Goal: Task Accomplishment & Management: Use online tool/utility

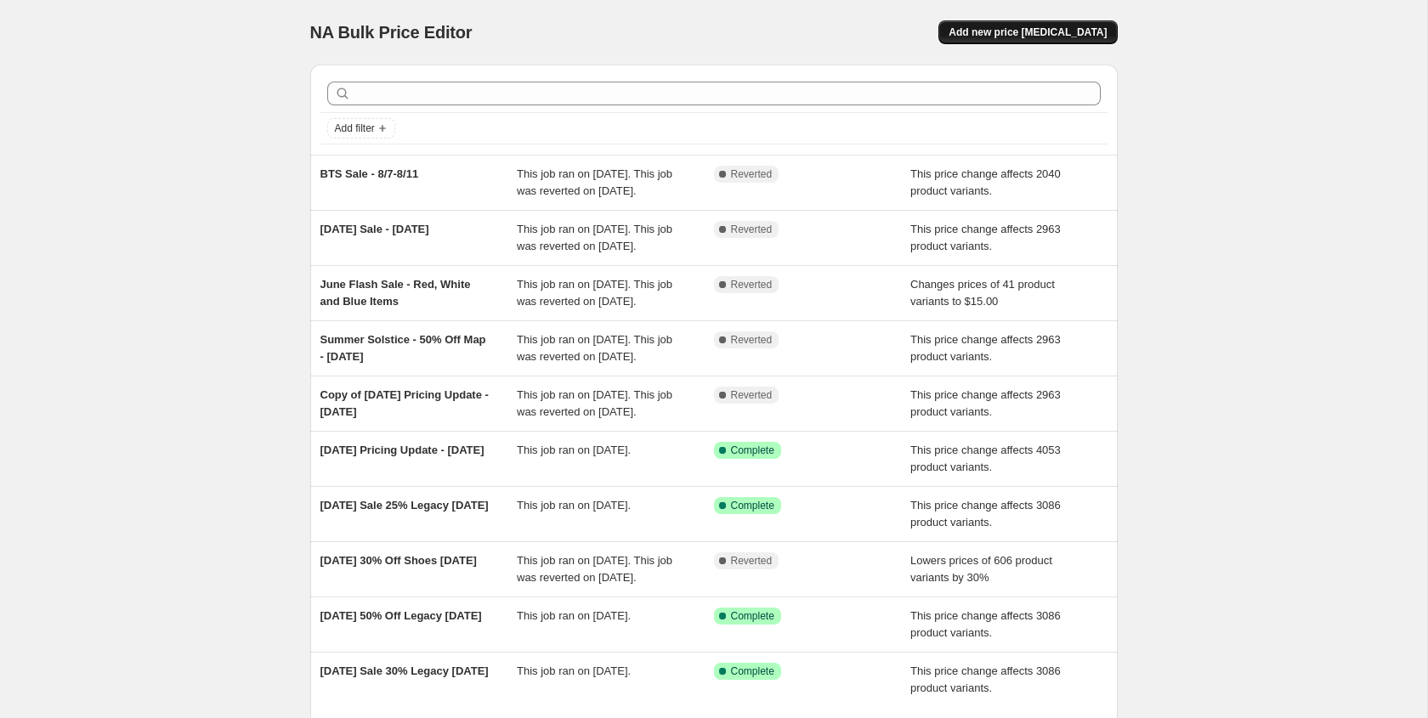
click at [1034, 37] on span "Add new price [MEDICAL_DATA]" at bounding box center [1028, 33] width 158 height 14
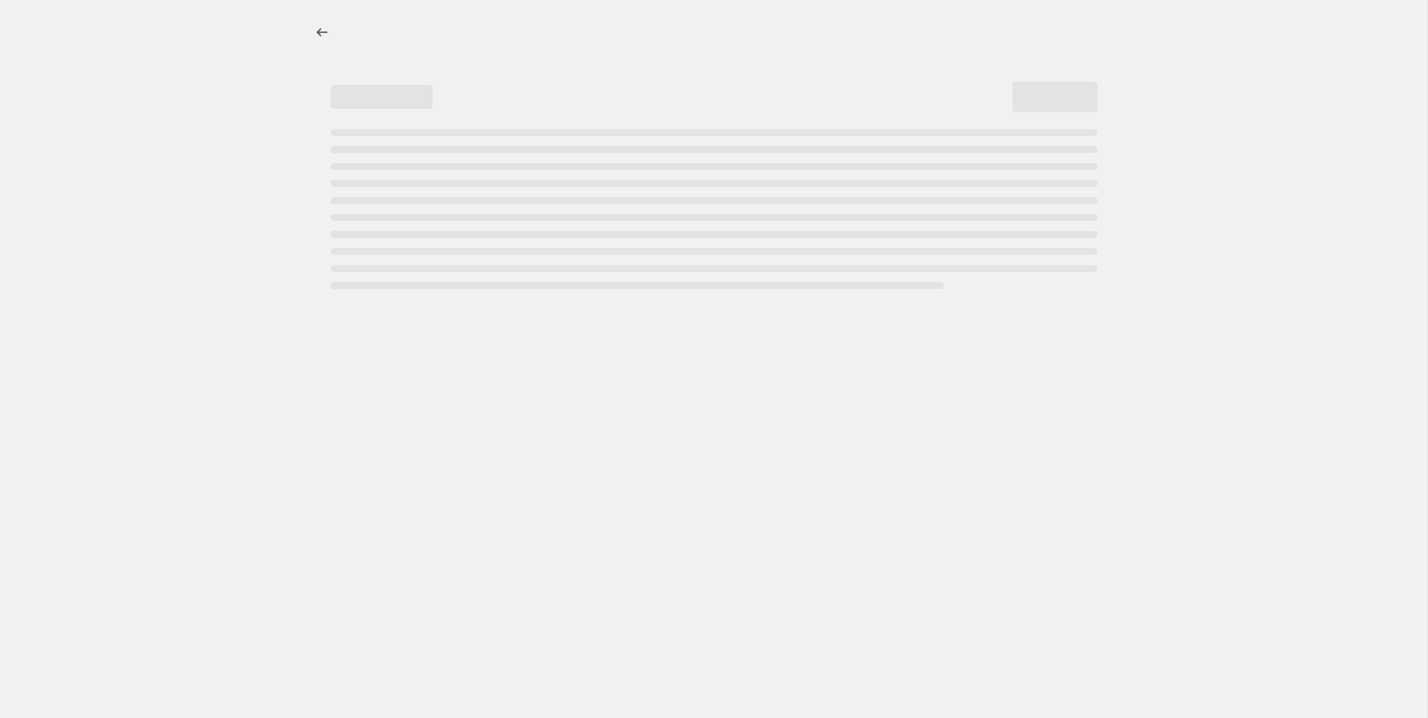
select select "percentage"
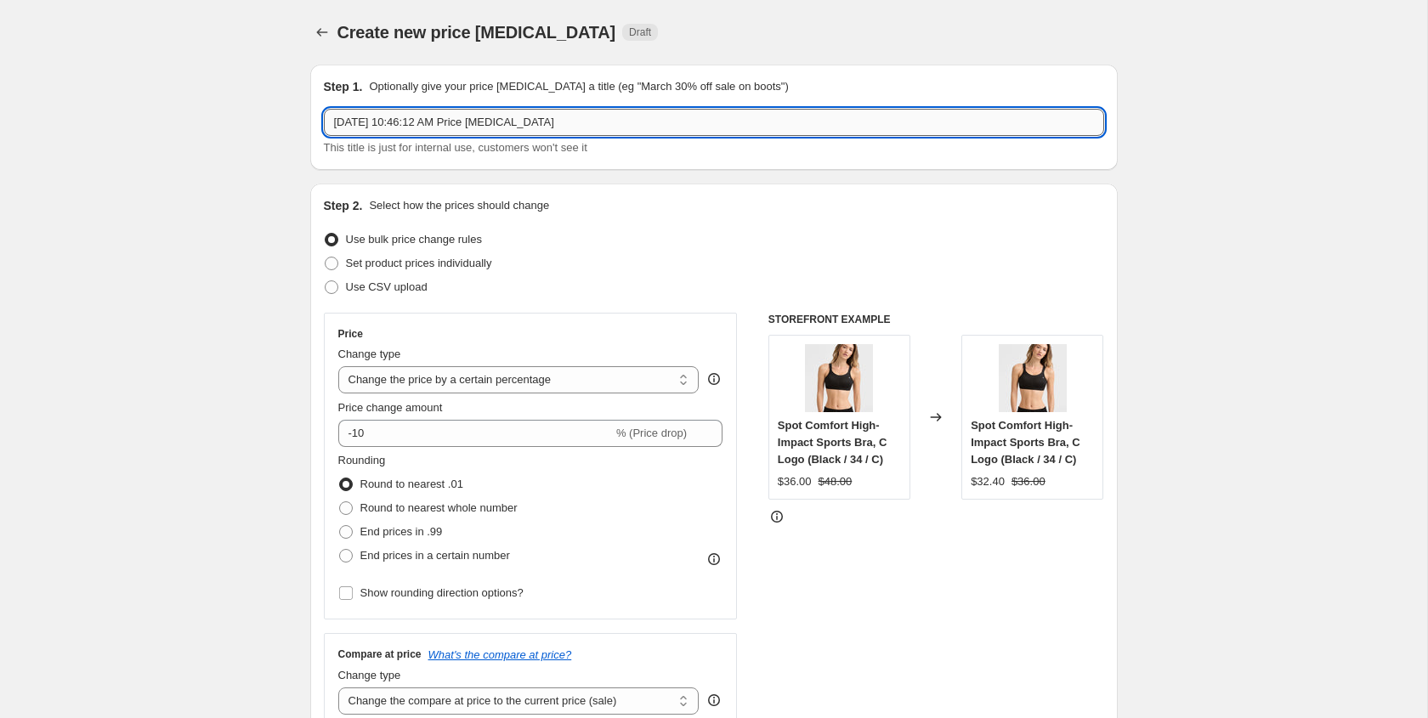
click at [439, 121] on input "[DATE] 10:46:12 AM Price [MEDICAL_DATA]" at bounding box center [714, 122] width 780 height 27
type input "A"
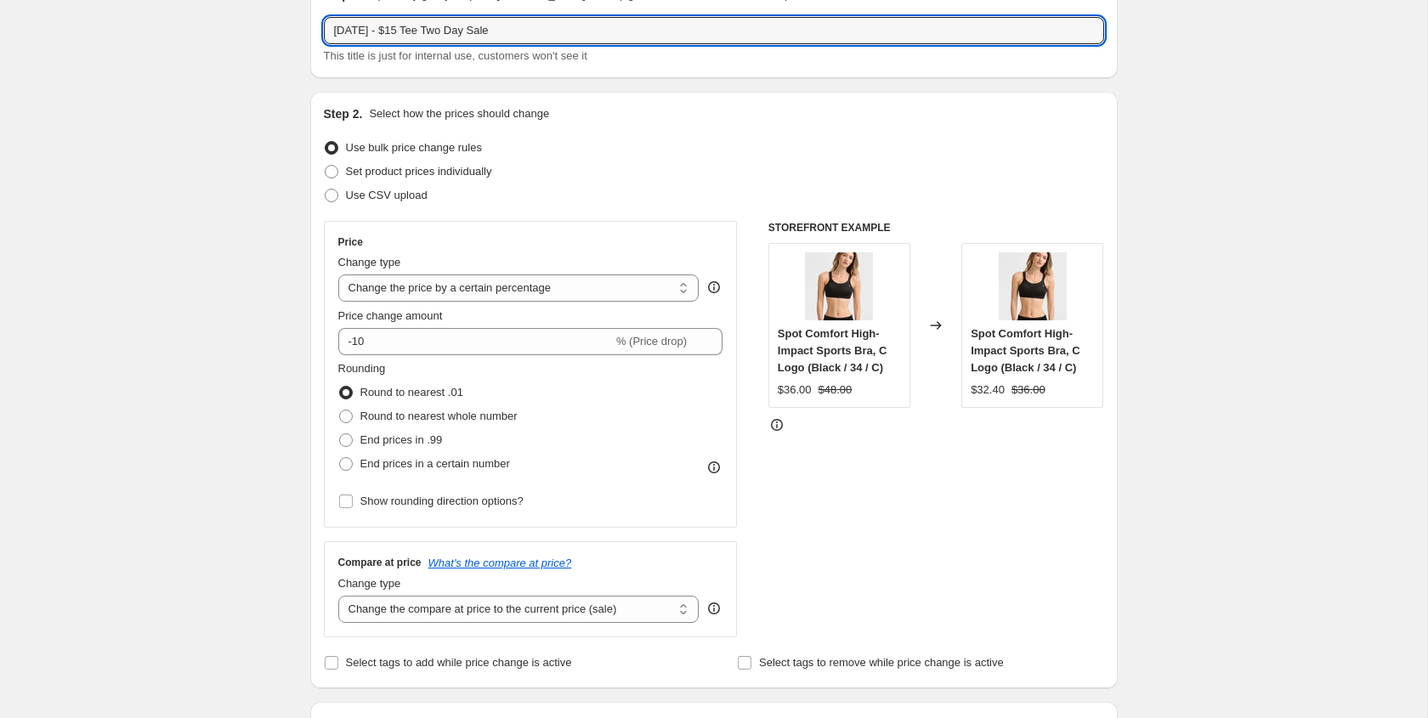
scroll to position [96, 0]
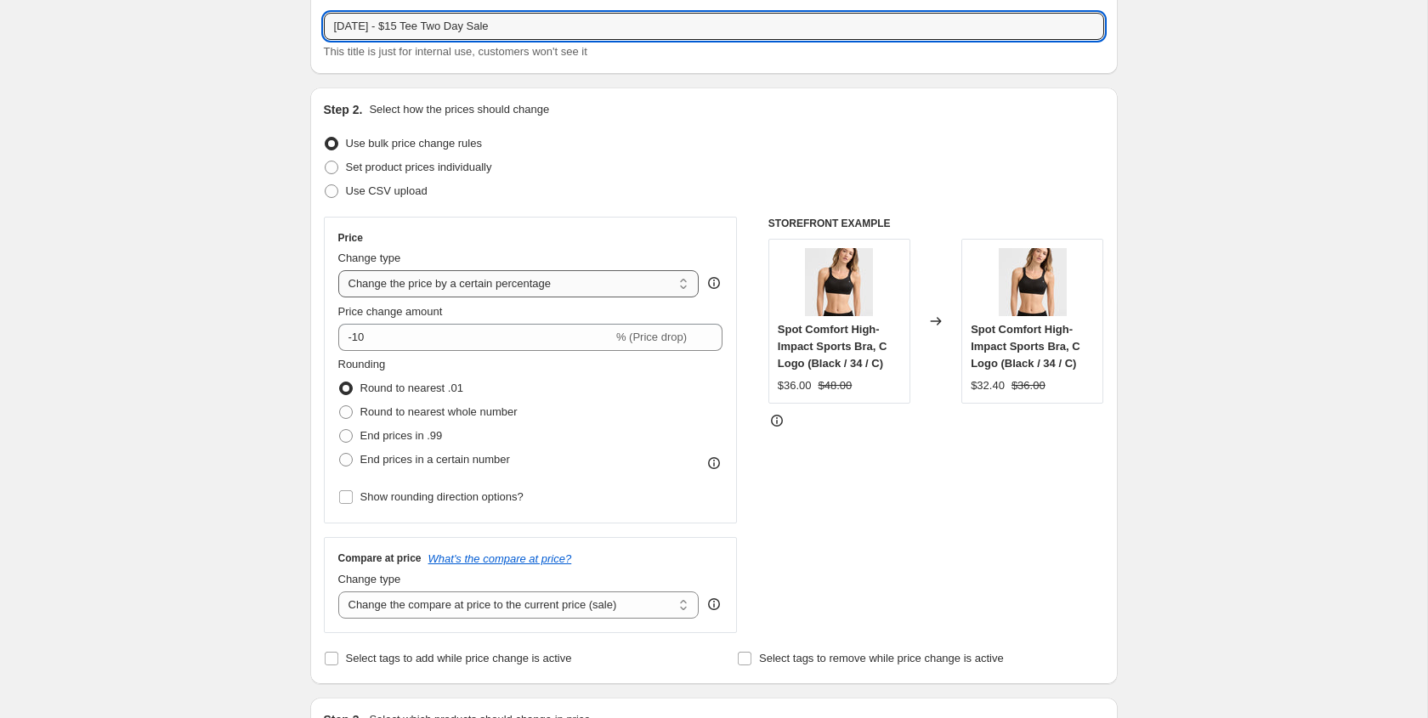
type input "[DATE] - $15 Tee Two Day Sale"
click at [458, 284] on select "Change the price to a certain amount Change the price by a certain amount Chang…" at bounding box center [518, 283] width 361 height 27
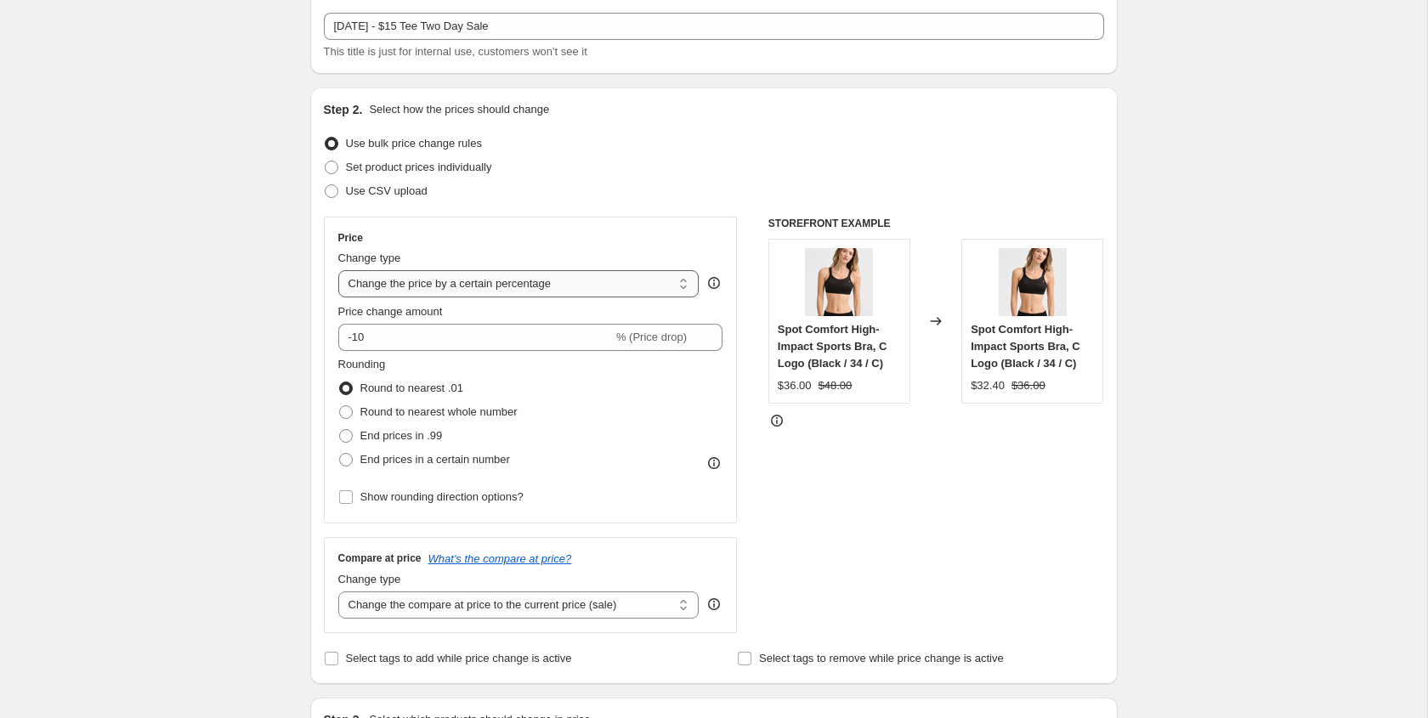
select select "to"
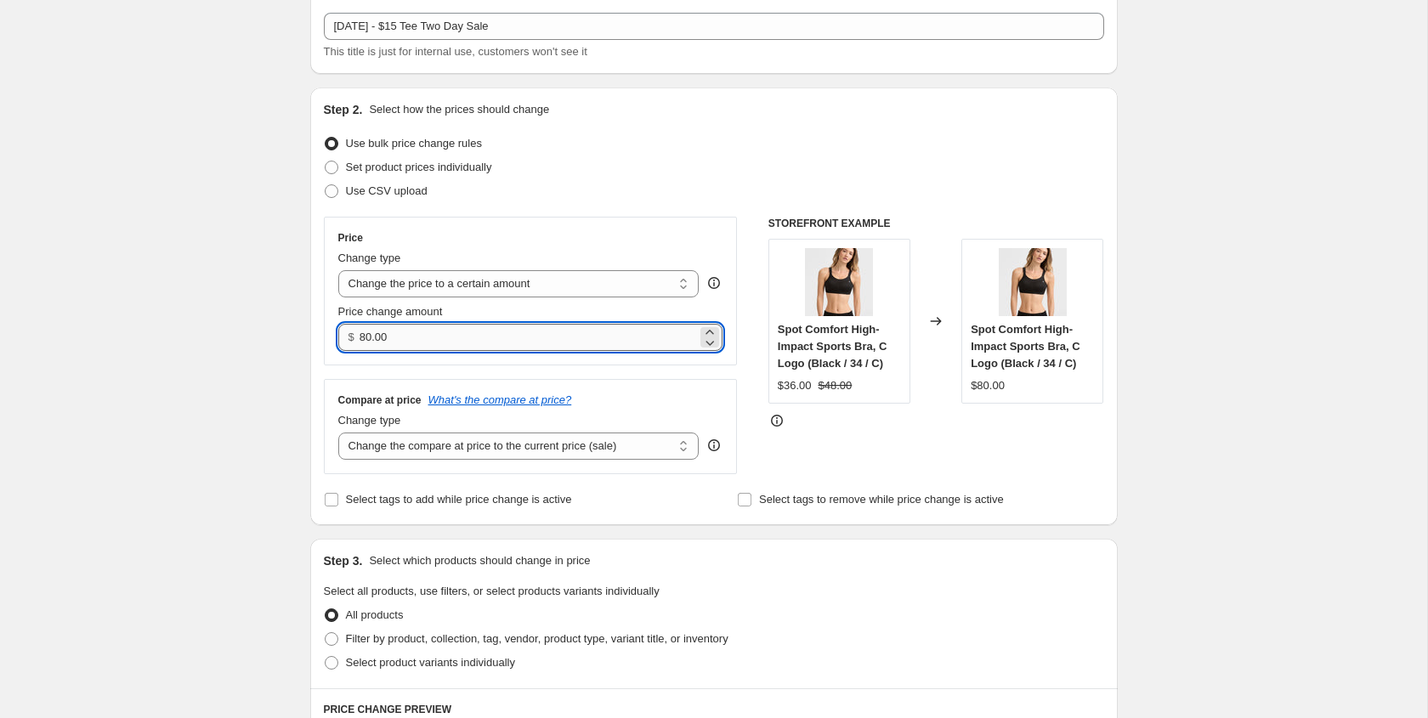
click at [403, 335] on input "80.00" at bounding box center [528, 337] width 337 height 27
type input "15.00"
click at [526, 238] on div "Price" at bounding box center [530, 238] width 385 height 14
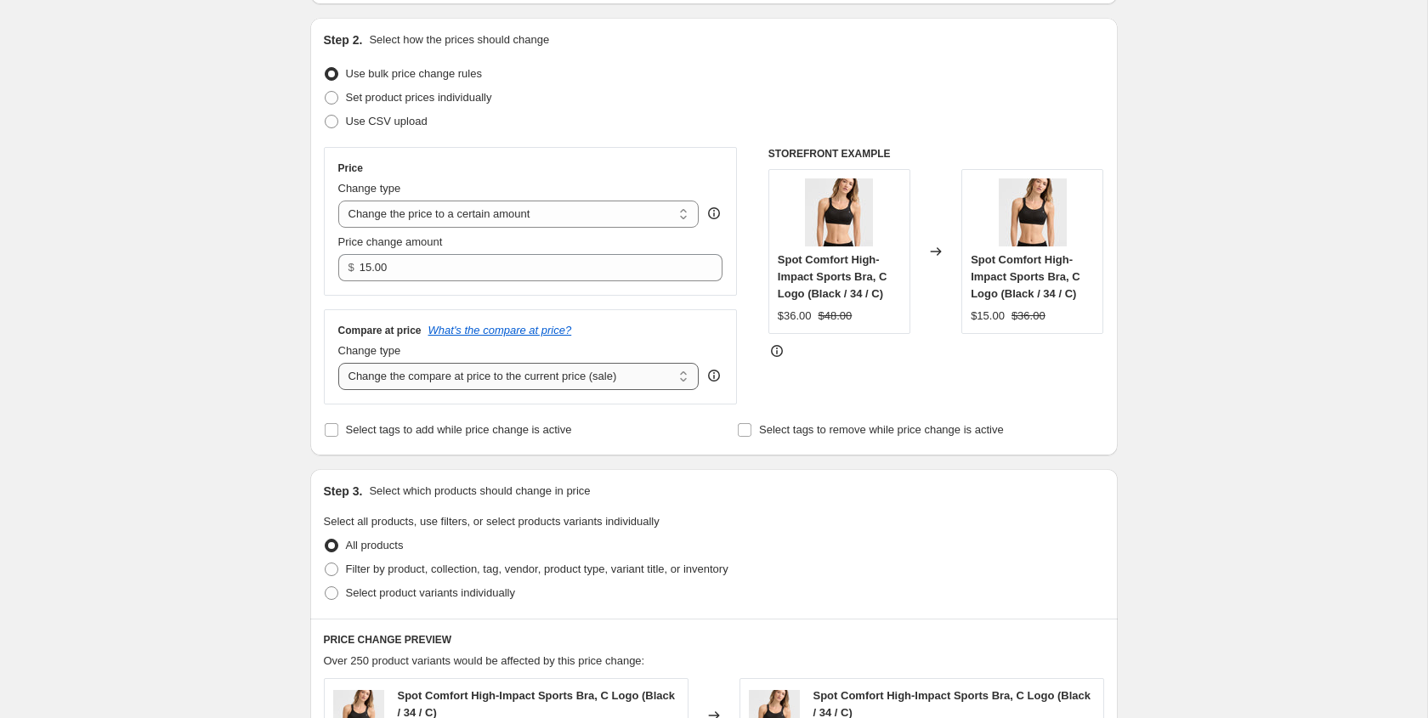
scroll to position [179, 0]
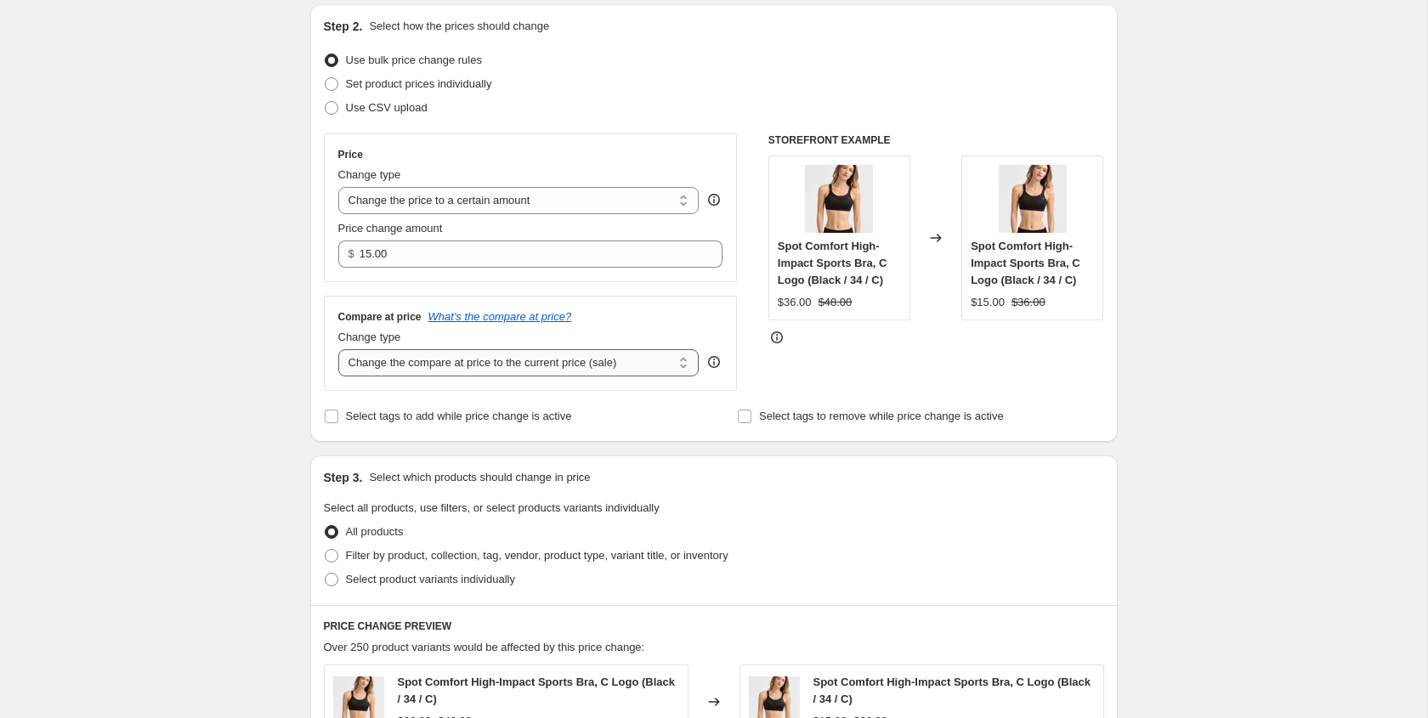
click at [476, 367] on select "Change the compare at price to the current price (sale) Change the compare at p…" at bounding box center [518, 362] width 361 height 27
click at [454, 365] on select "Change the compare at price to the current price (sale) Change the compare at p…" at bounding box center [518, 362] width 361 height 27
select select "no_change"
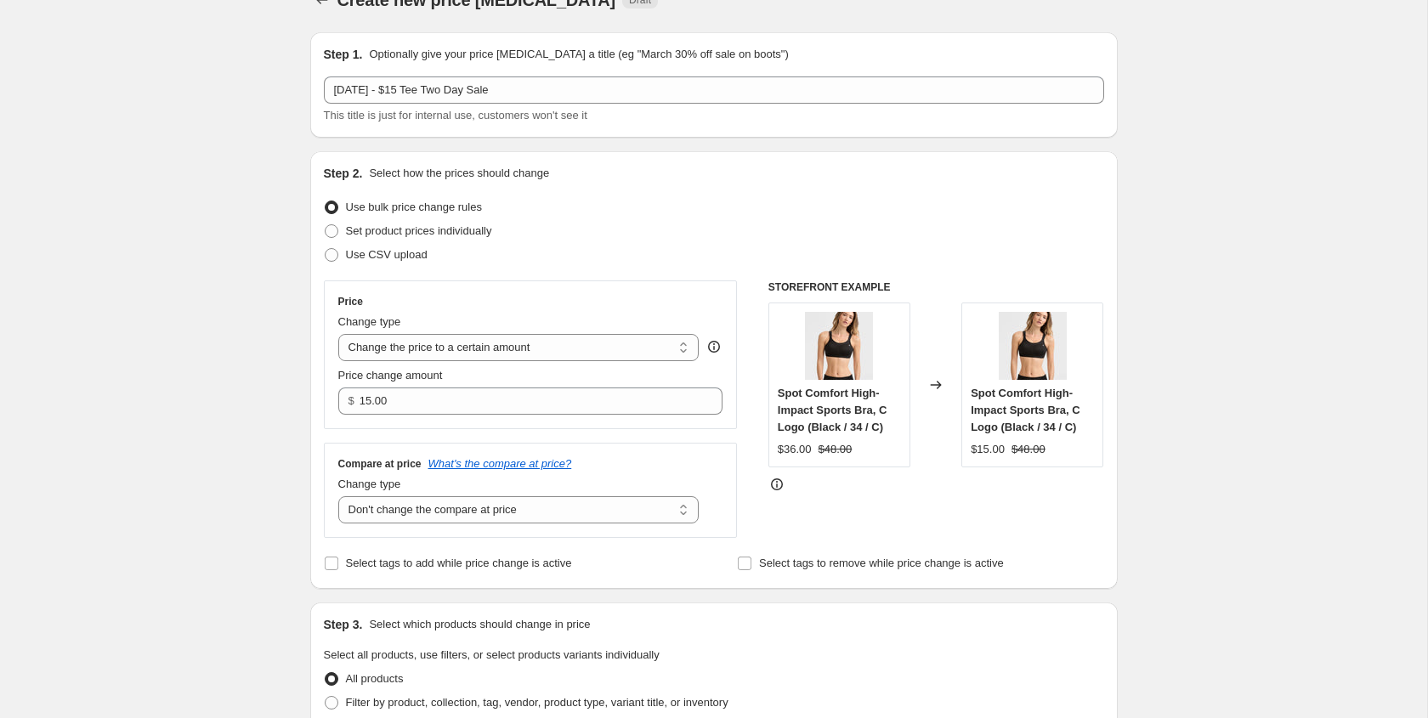
scroll to position [0, 0]
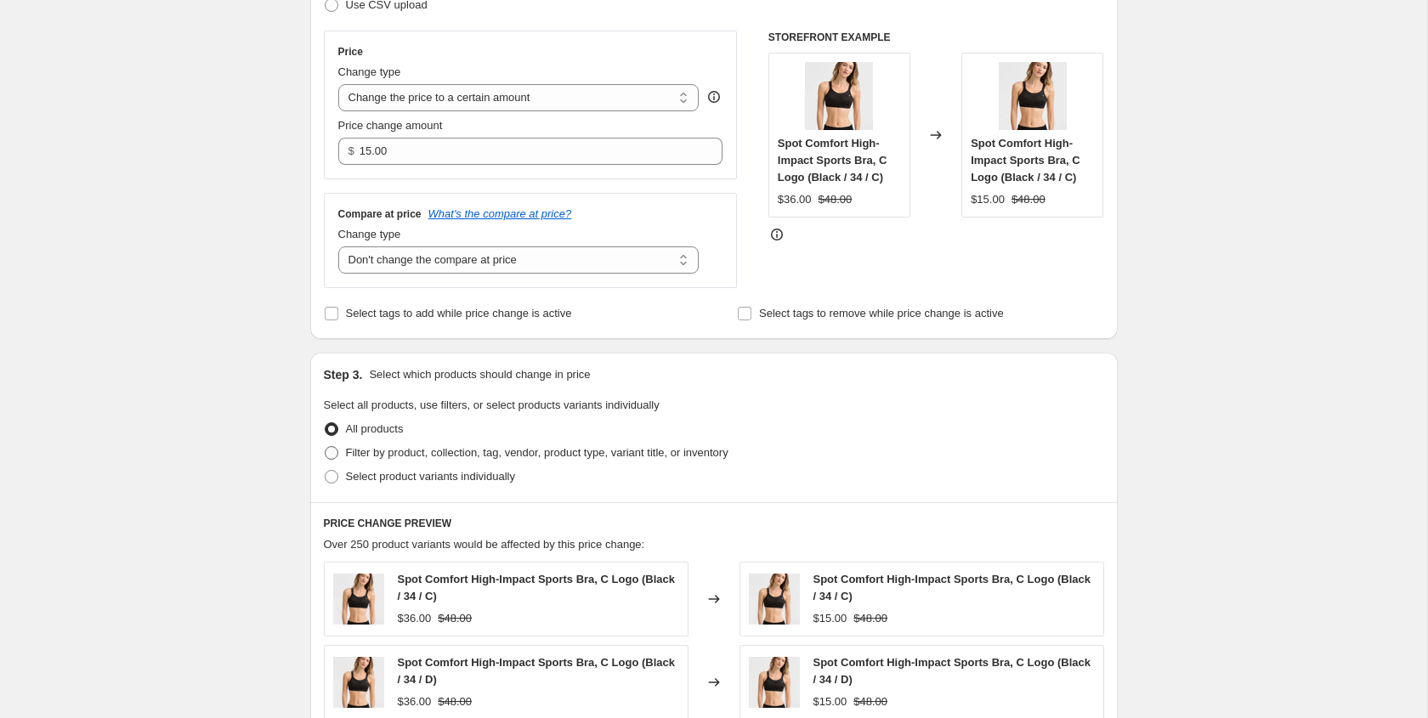
click at [429, 454] on span "Filter by product, collection, tag, vendor, product type, variant title, or inv…" at bounding box center [537, 452] width 383 height 13
click at [326, 447] on input "Filter by product, collection, tag, vendor, product type, variant title, or inv…" at bounding box center [325, 446] width 1 height 1
radio input "true"
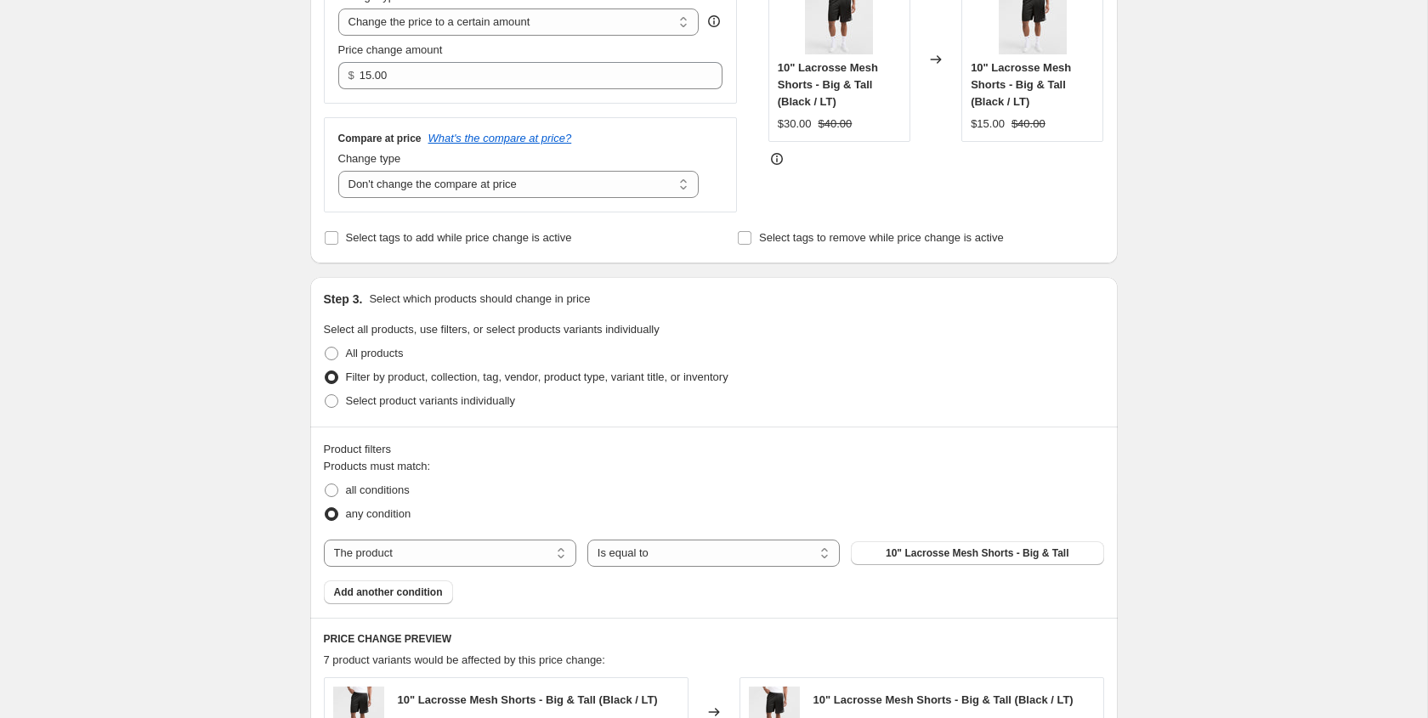
scroll to position [367, 0]
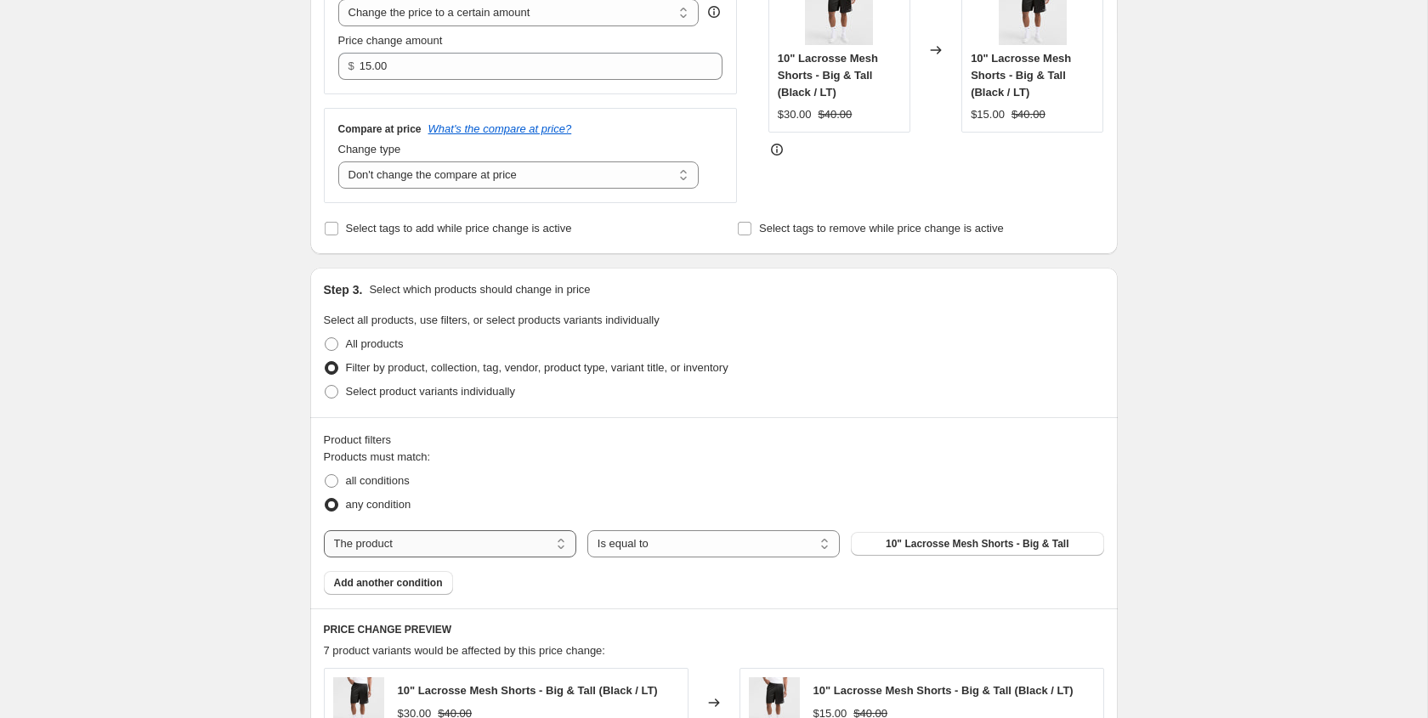
click at [426, 544] on select "The product The product's collection The product's tag The product's vendor The…" at bounding box center [450, 543] width 252 height 27
select select "tag"
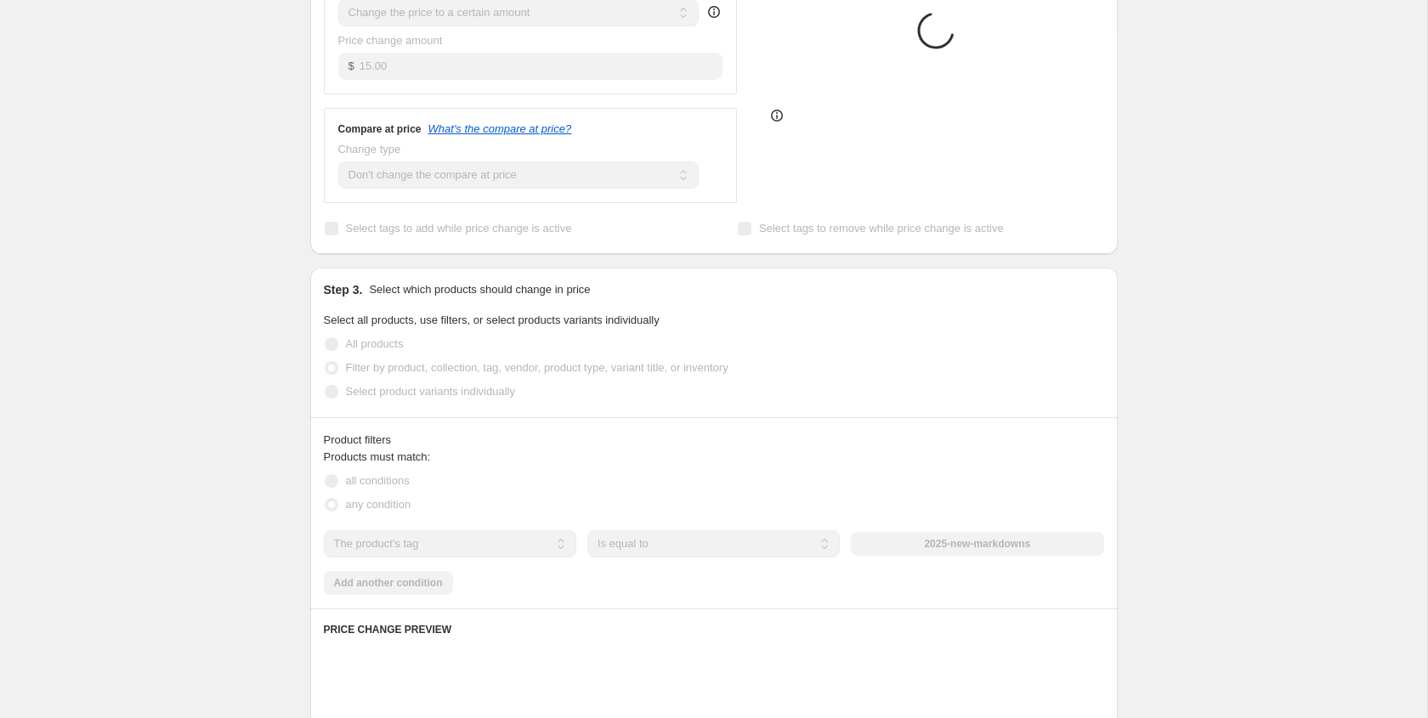
scroll to position [366, 0]
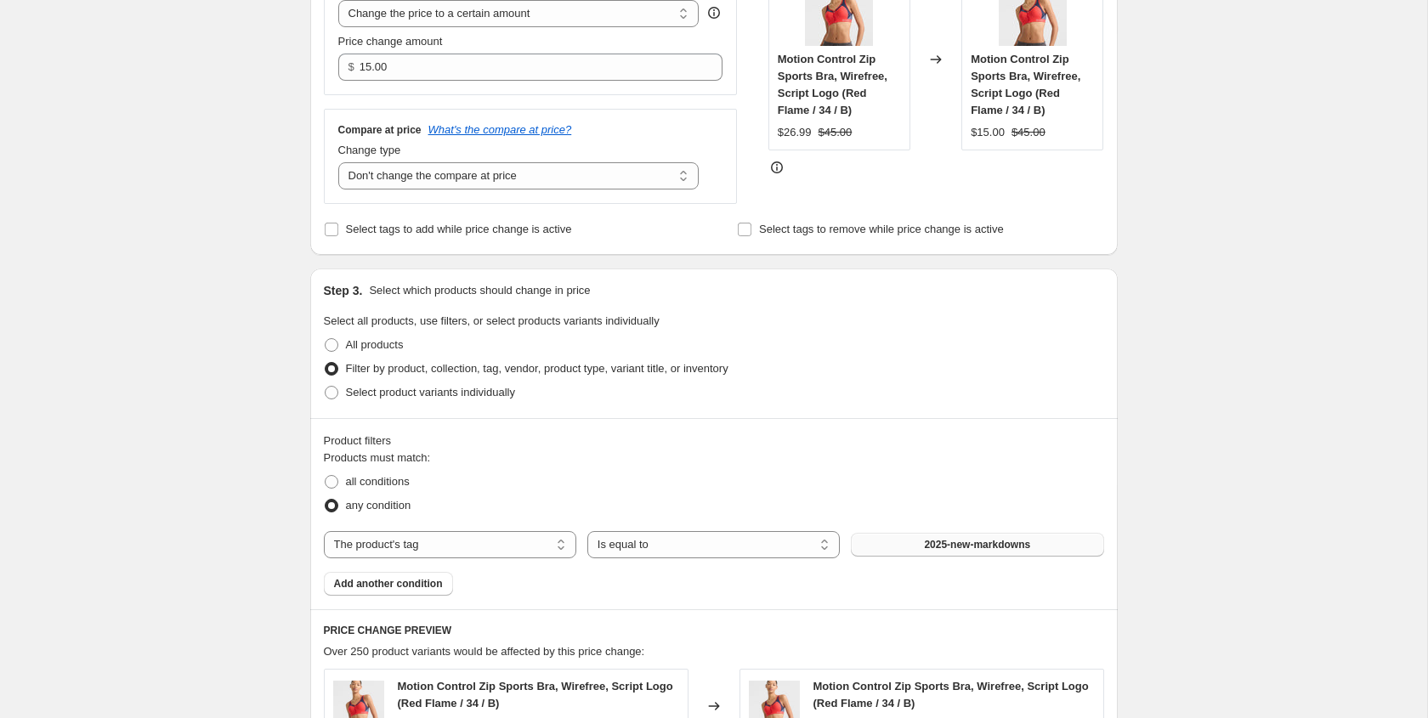
click at [904, 537] on button "2025-new-markdowns" at bounding box center [977, 545] width 252 height 24
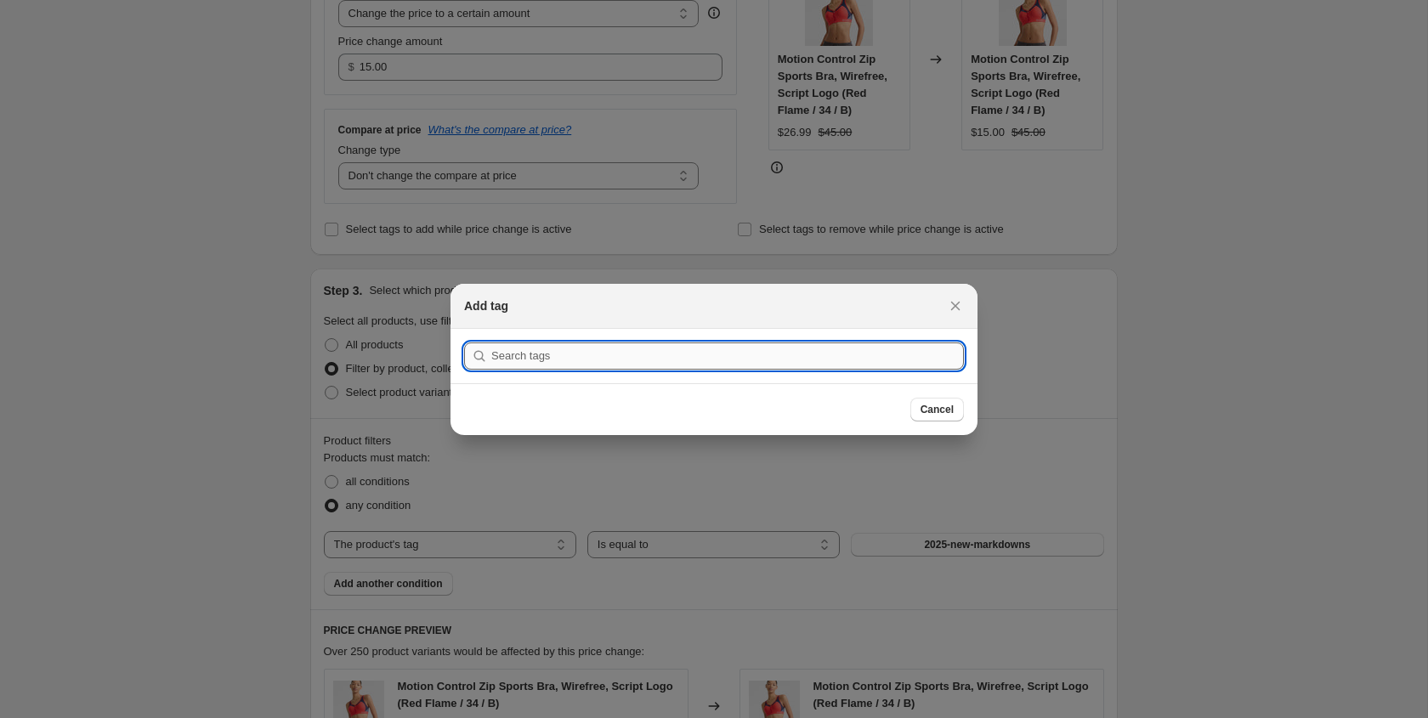
click at [588, 360] on input ":r2f:" at bounding box center [727, 356] width 473 height 27
click at [547, 354] on input ":r2f:" at bounding box center [727, 356] width 473 height 27
paste input "august-15-tees"
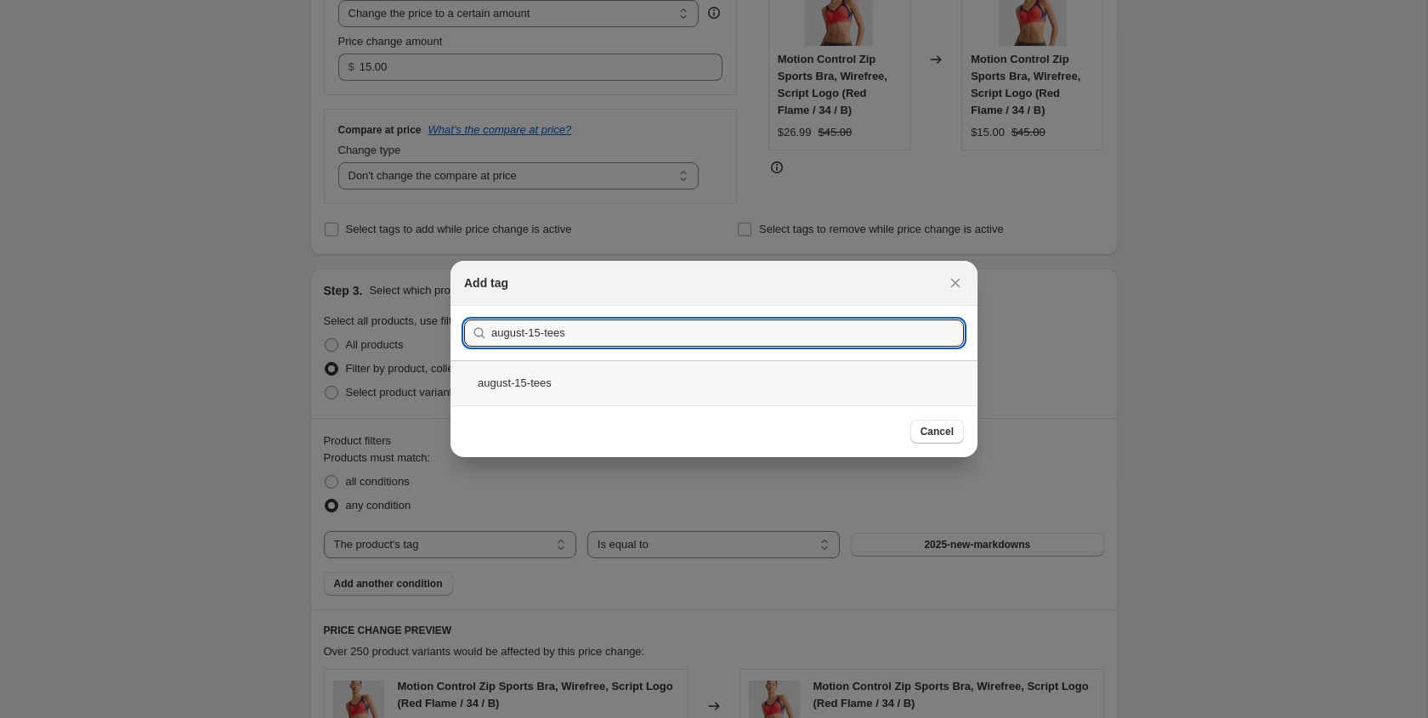
type input "august-15-tees"
click at [541, 382] on div "august-15-tees" at bounding box center [714, 382] width 527 height 45
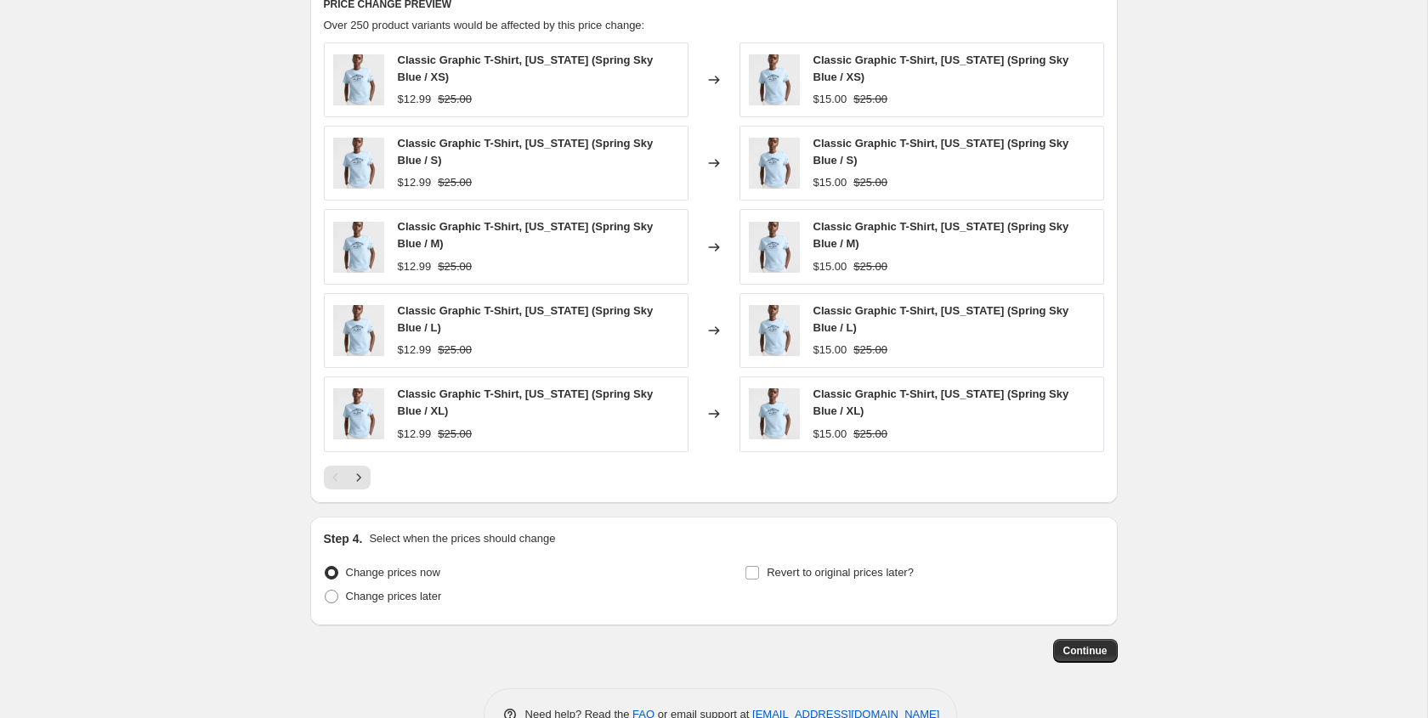
scroll to position [1022, 0]
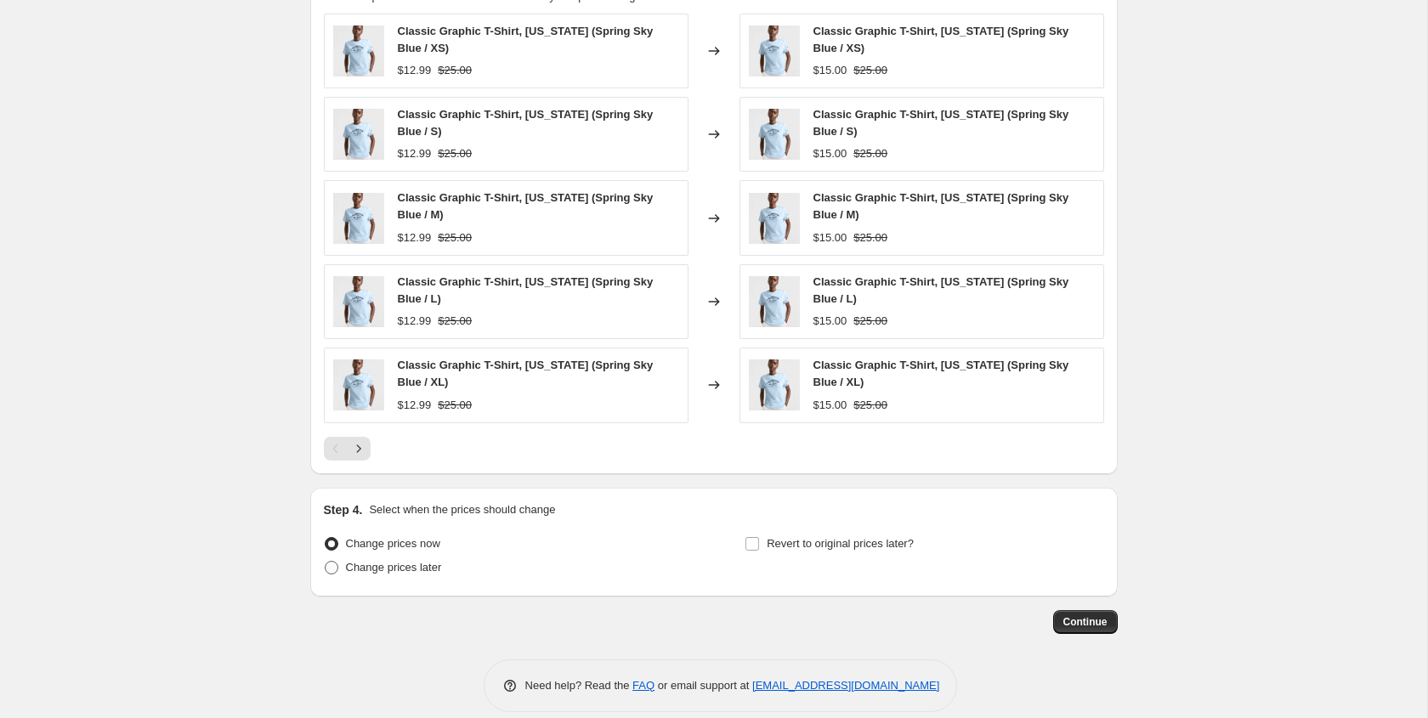
click at [390, 569] on span "Change prices later" at bounding box center [394, 567] width 96 height 13
click at [326, 562] on input "Change prices later" at bounding box center [325, 561] width 1 height 1
radio input "true"
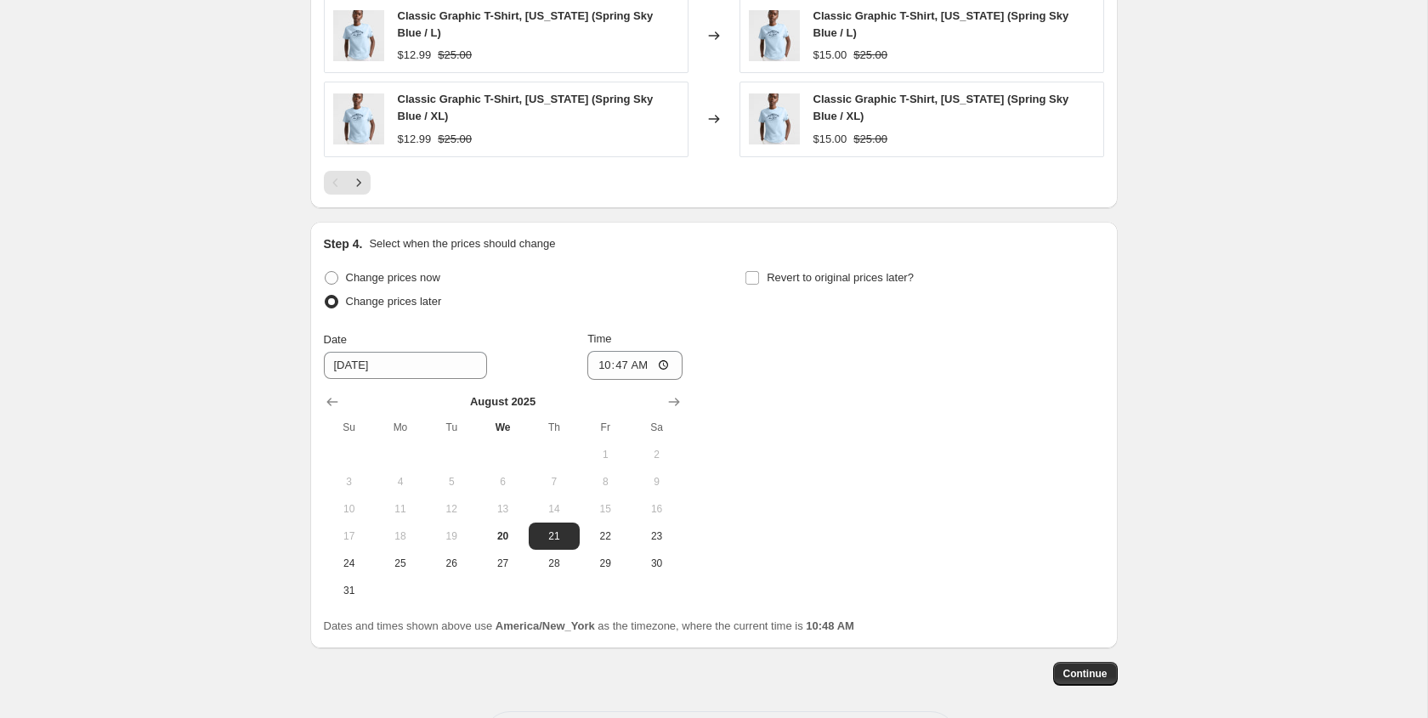
scroll to position [1290, 0]
click at [602, 366] on input "10:47" at bounding box center [634, 363] width 95 height 29
type input "08:45"
click at [752, 275] on input "Revert to original prices later?" at bounding box center [753, 276] width 14 height 14
checkbox input "true"
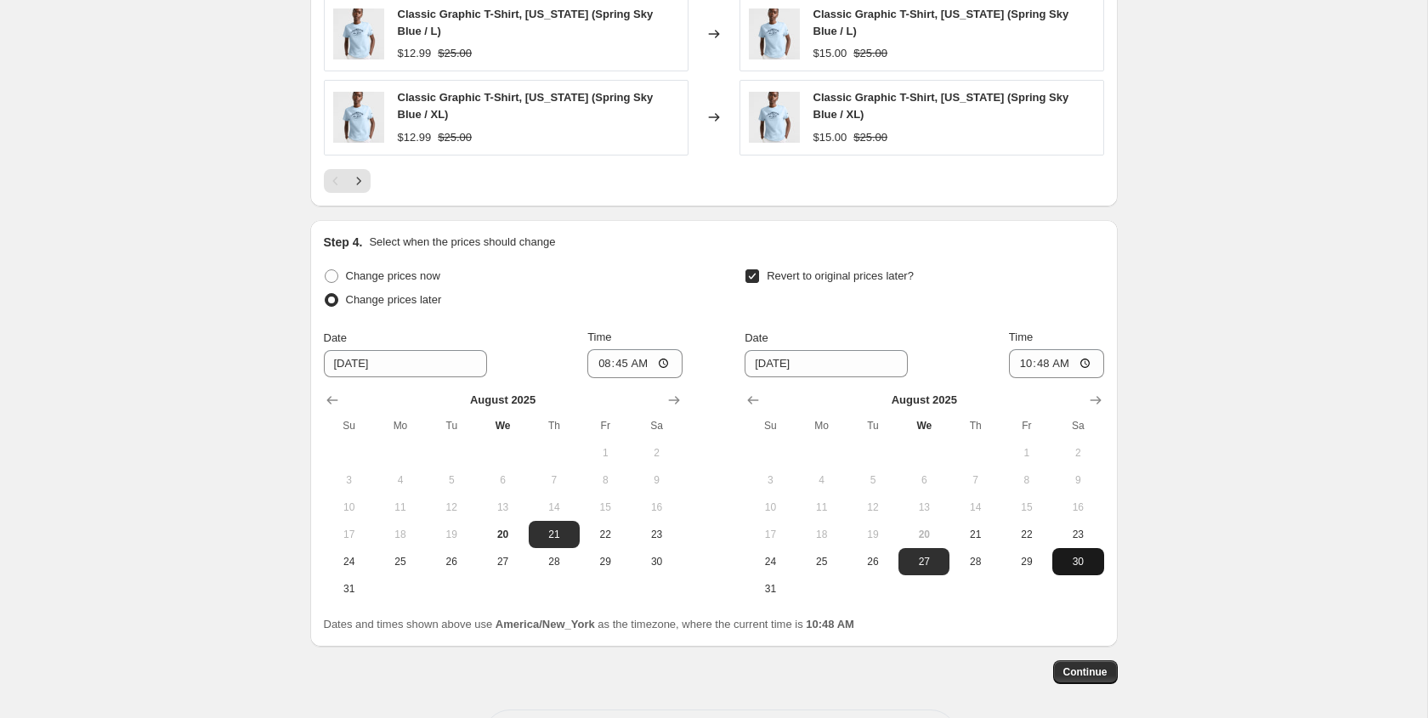
click at [1081, 559] on span "30" at bounding box center [1077, 562] width 37 height 14
type input "[DATE]"
click at [1016, 365] on input "10:48" at bounding box center [1056, 363] width 95 height 29
type input "09:00"
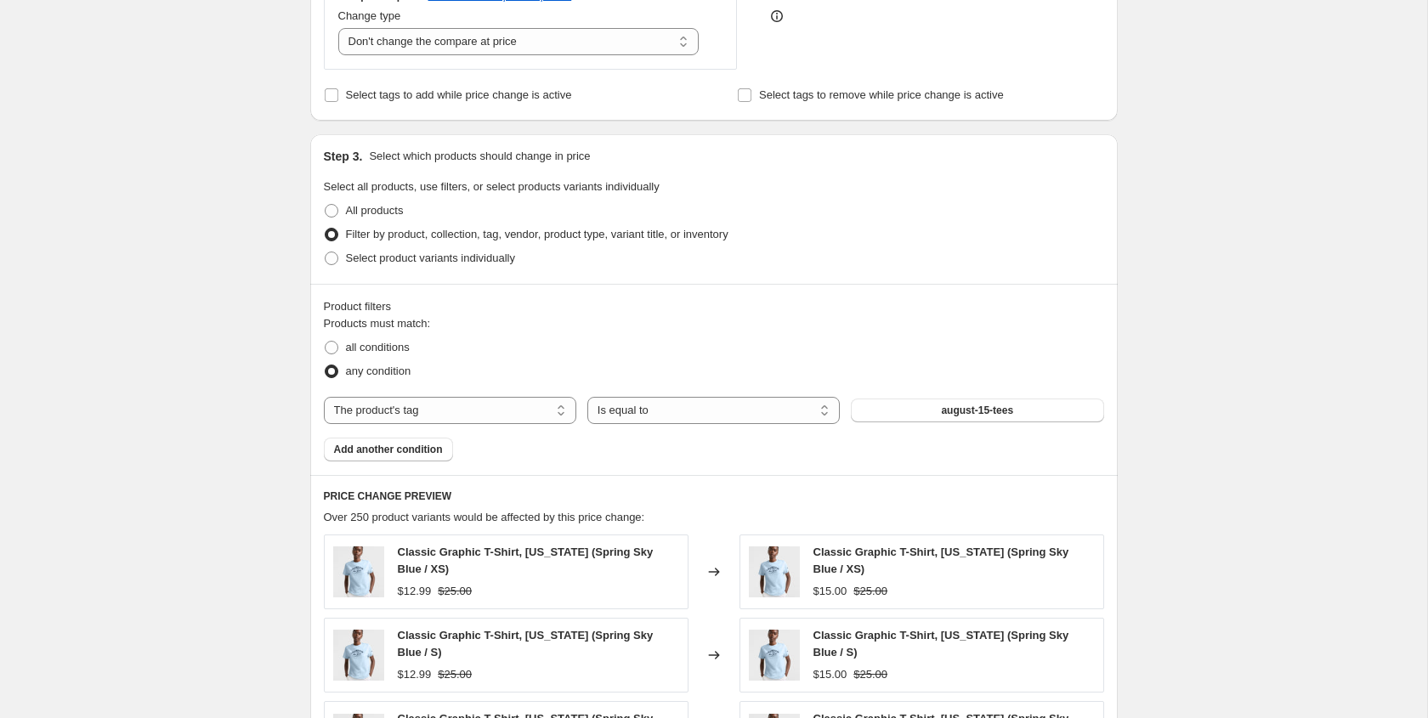
scroll to position [360, 0]
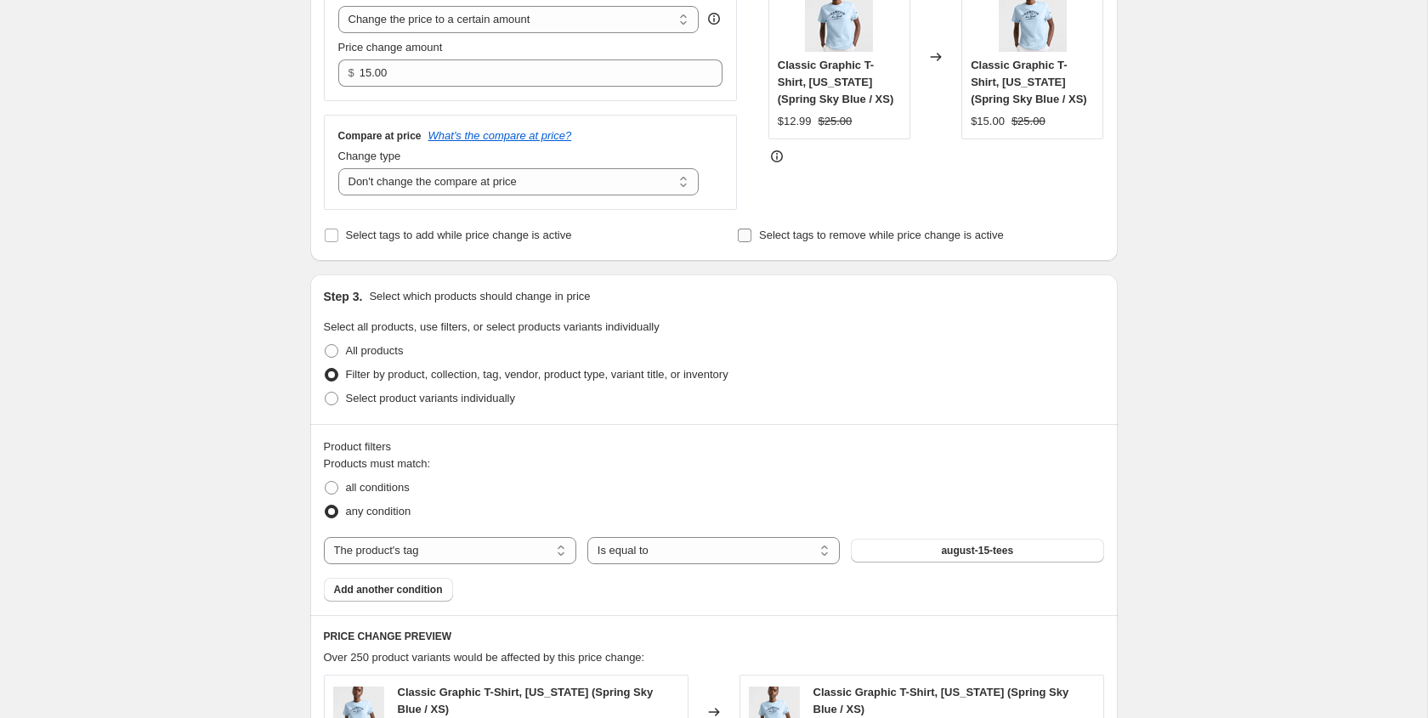
click at [750, 233] on input "Select tags to remove while price change is active" at bounding box center [745, 236] width 14 height 14
checkbox input "true"
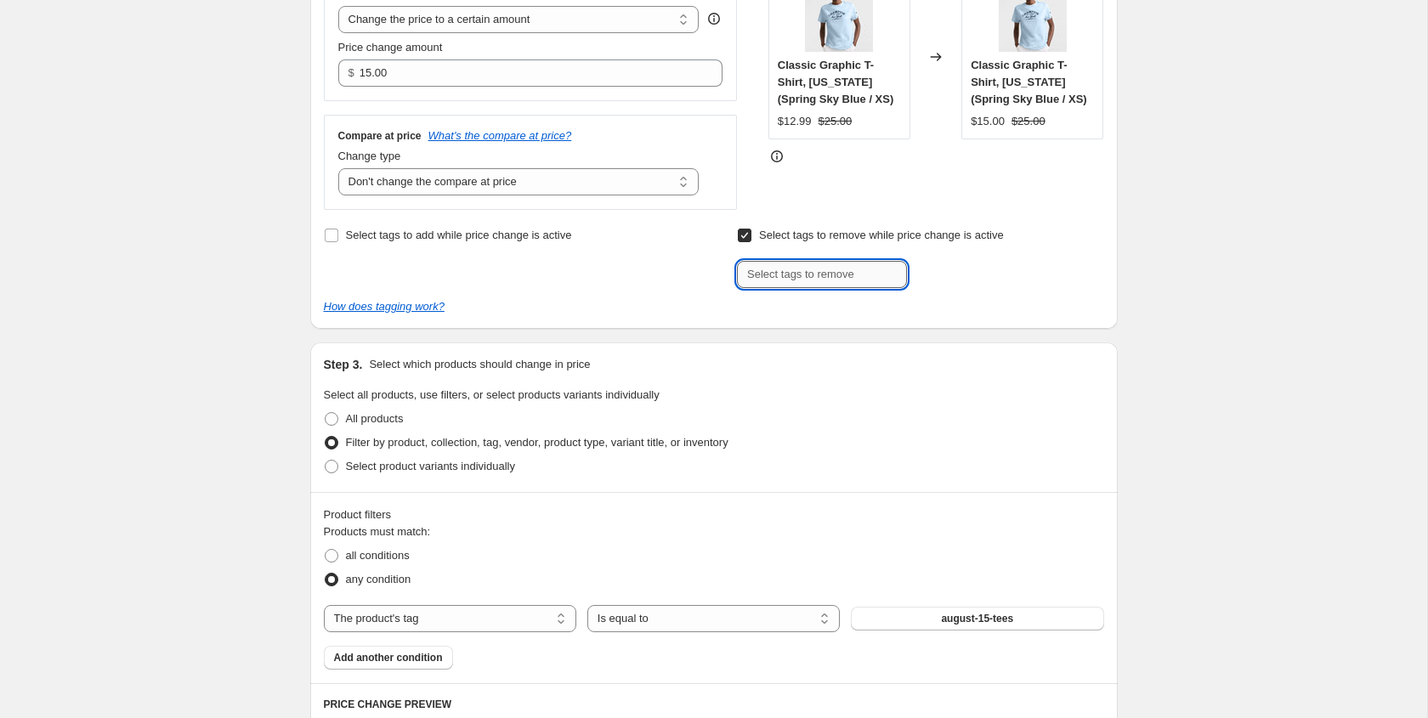
click at [764, 266] on input "text" at bounding box center [822, 274] width 170 height 27
type input "2"
type input "mar"
click at [950, 605] on div "Products must match: all conditions any condition The product The product's col…" at bounding box center [714, 597] width 780 height 146
click at [952, 609] on button "august-15-tees" at bounding box center [977, 619] width 252 height 24
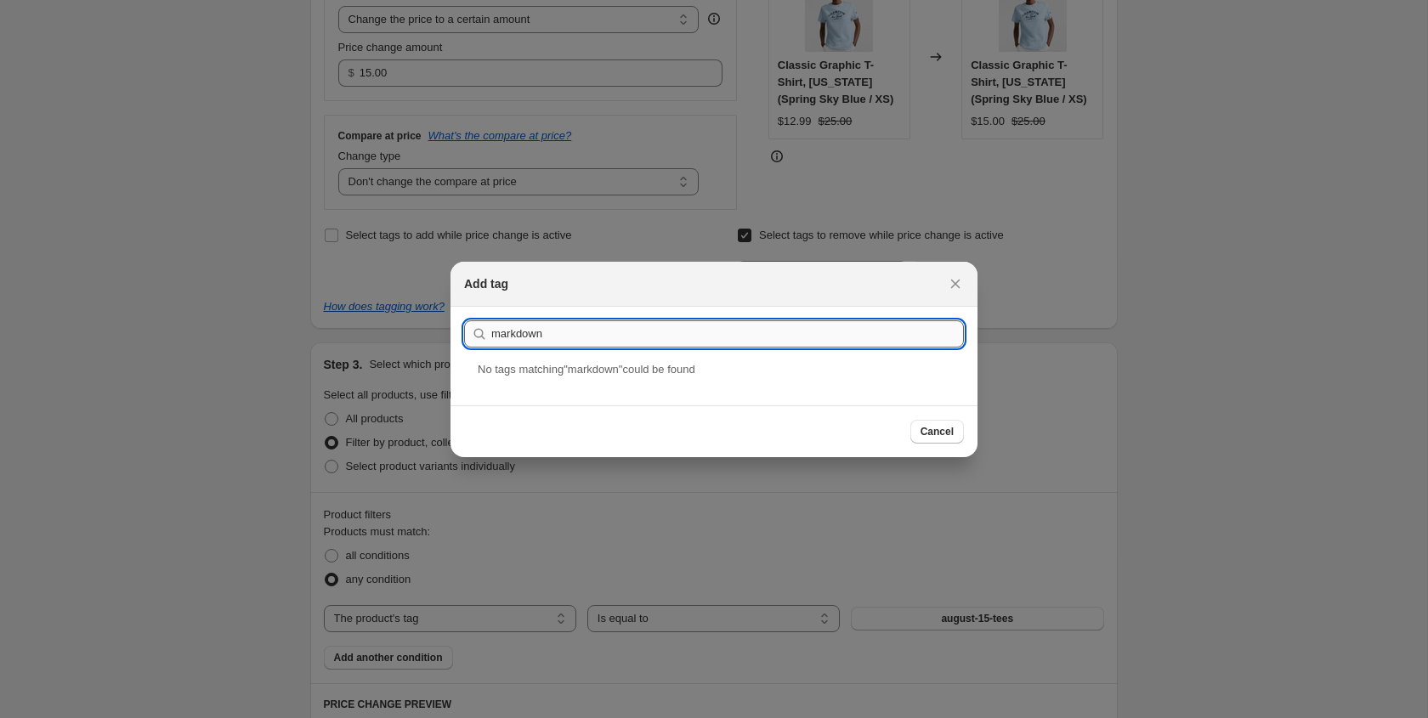
click at [626, 344] on input "markdown" at bounding box center [727, 333] width 473 height 27
click at [626, 343] on input "markdown" at bounding box center [727, 333] width 473 height 27
type input "2025"
click at [933, 435] on span "Cancel" at bounding box center [937, 432] width 33 height 14
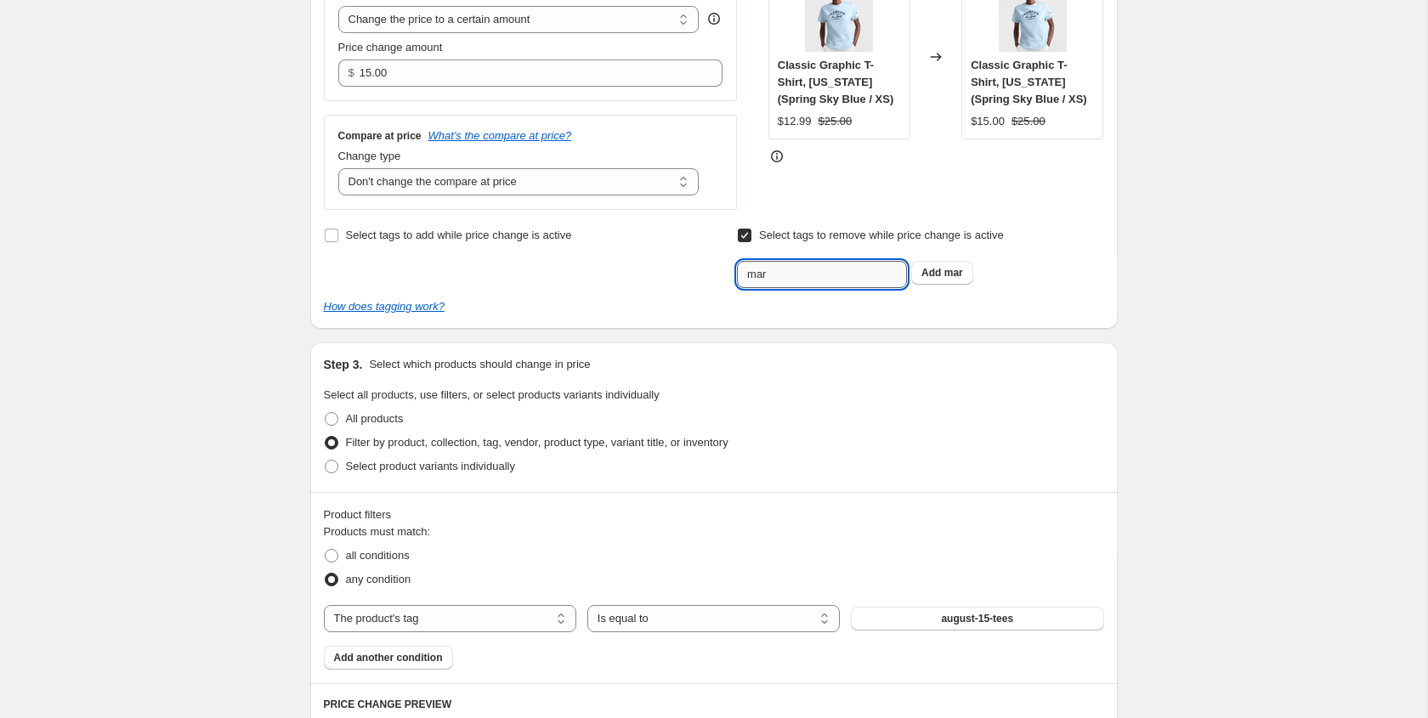
click at [784, 278] on input "mar" at bounding box center [822, 274] width 170 height 27
type input "2025-new-markdowns"
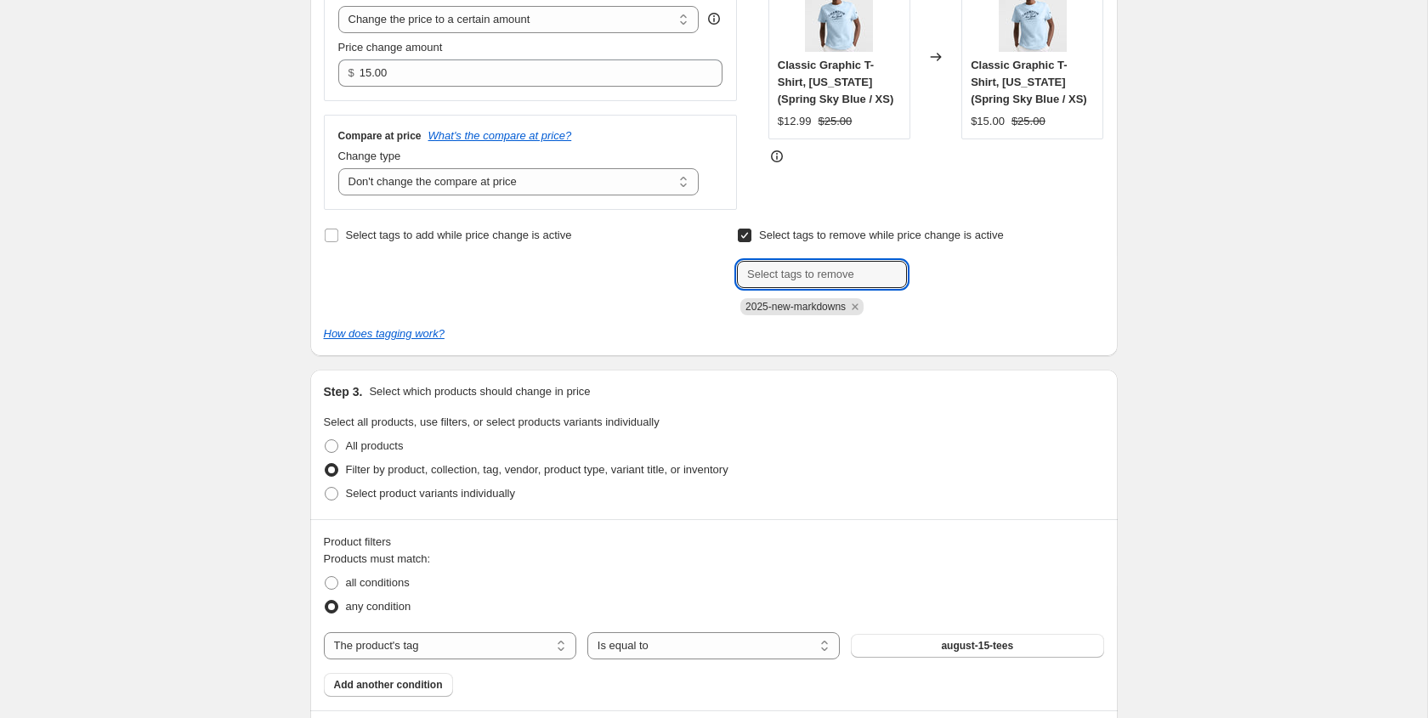
click at [500, 312] on div "Select tags to add while price change is active" at bounding box center [507, 270] width 366 height 92
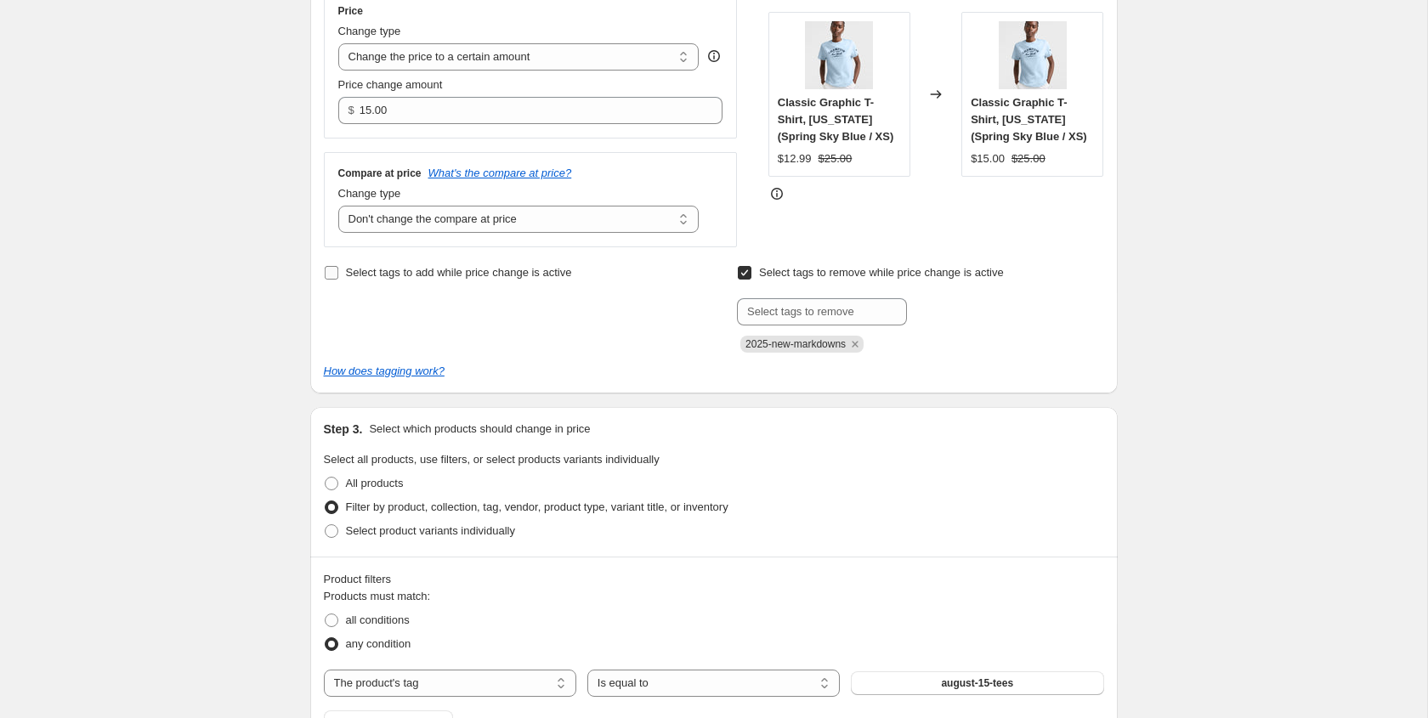
scroll to position [320, 0]
click at [391, 277] on span "Select tags to add while price change is active" at bounding box center [459, 275] width 226 height 13
click at [338, 277] on input "Select tags to add while price change is active" at bounding box center [332, 276] width 14 height 14
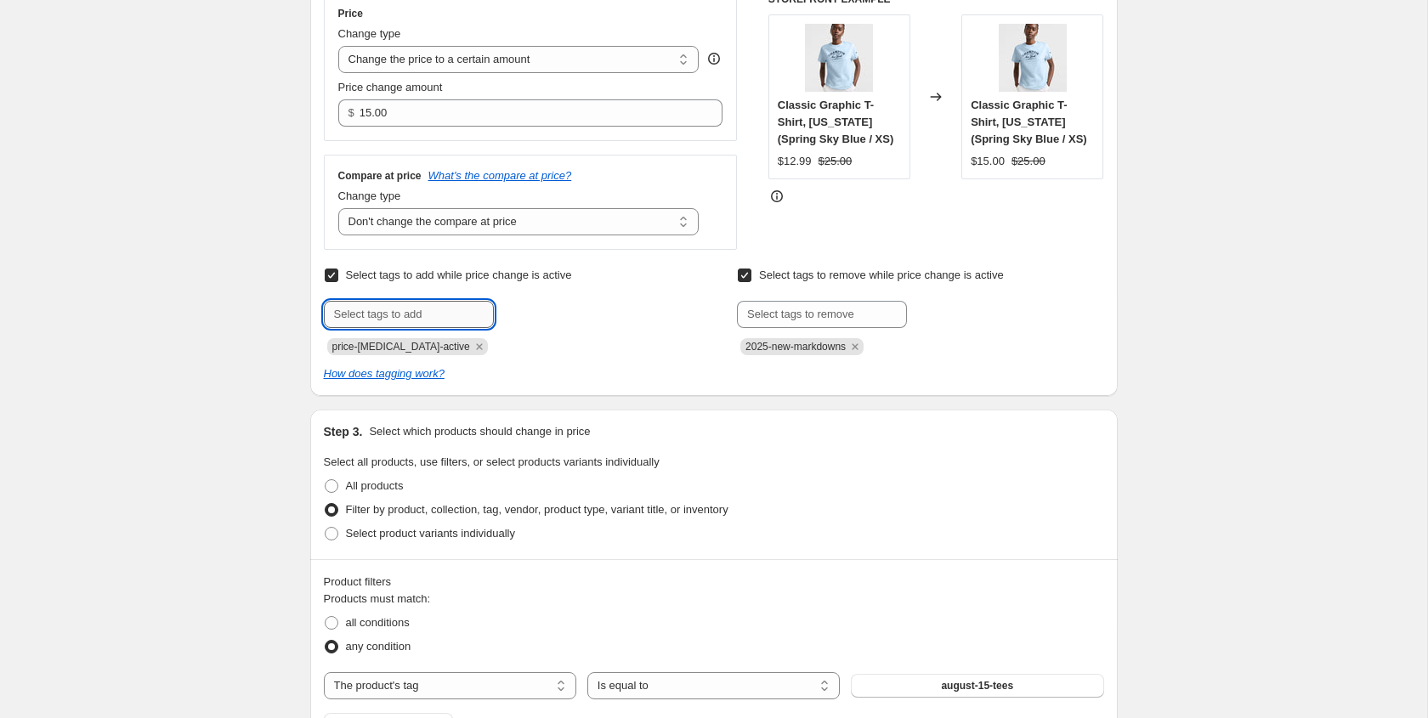
click at [381, 308] on input "text" at bounding box center [409, 314] width 170 height 27
click at [472, 345] on icon "Remove price-change-job-active" at bounding box center [479, 346] width 15 height 15
click at [326, 276] on input "Select tags to add while price change is active" at bounding box center [332, 276] width 14 height 14
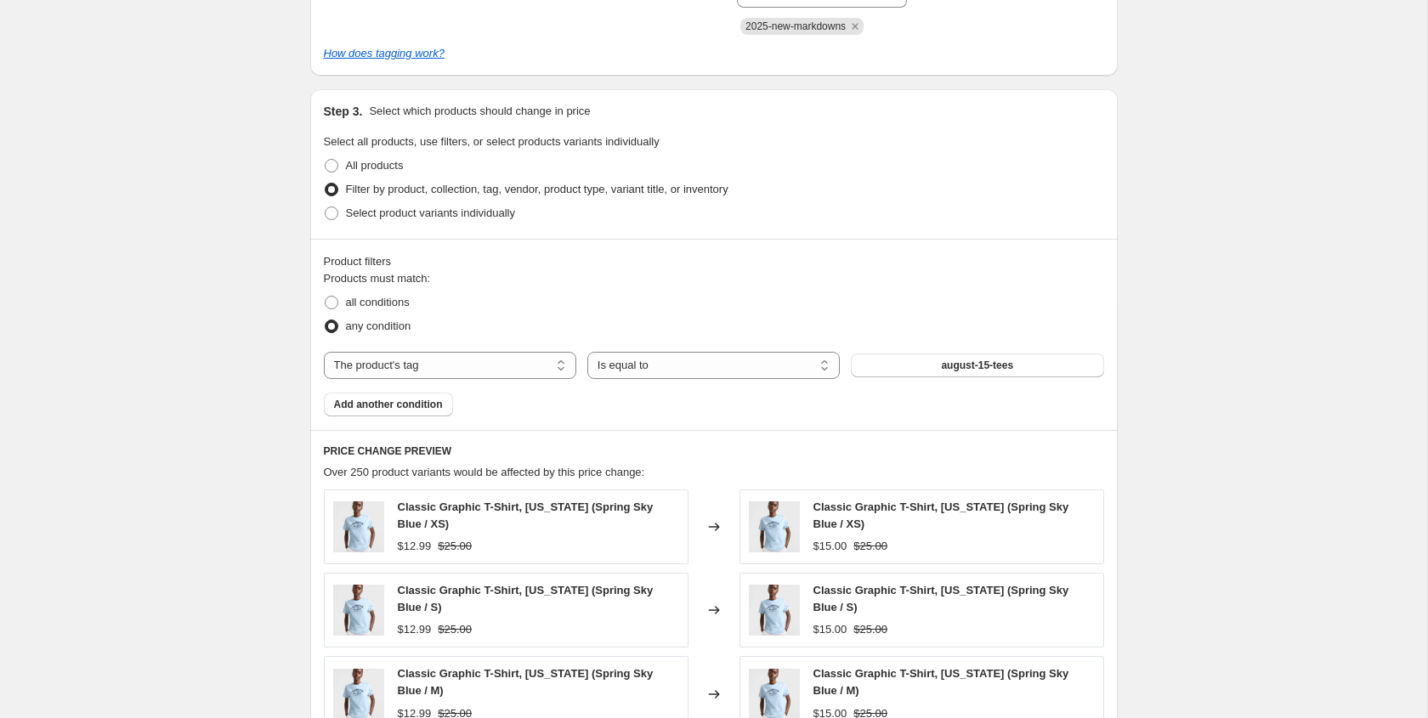
scroll to position [527, 0]
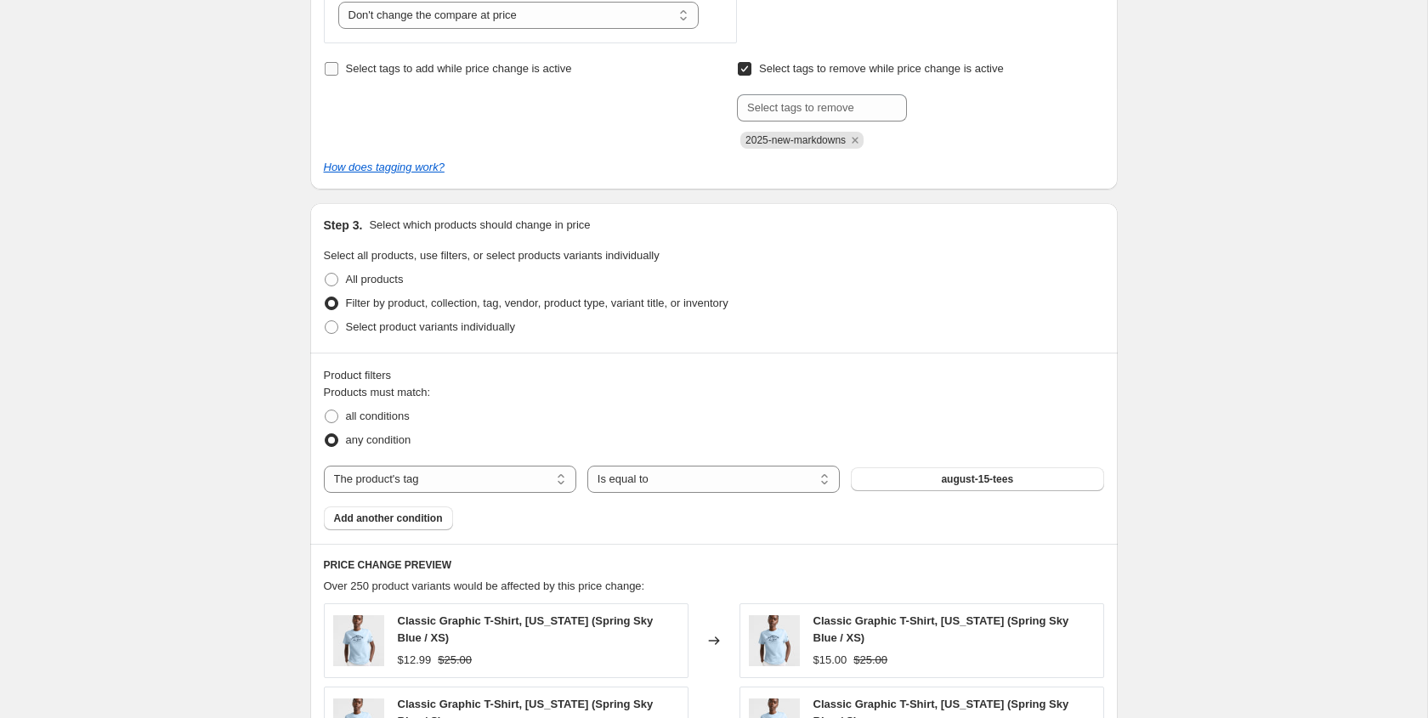
click at [330, 67] on input "Select tags to add while price change is active" at bounding box center [332, 69] width 14 height 14
click at [403, 110] on input "text" at bounding box center [409, 107] width 170 height 27
click at [334, 67] on input "Select tags to add while price change is active" at bounding box center [332, 69] width 14 height 14
checkbox input "false"
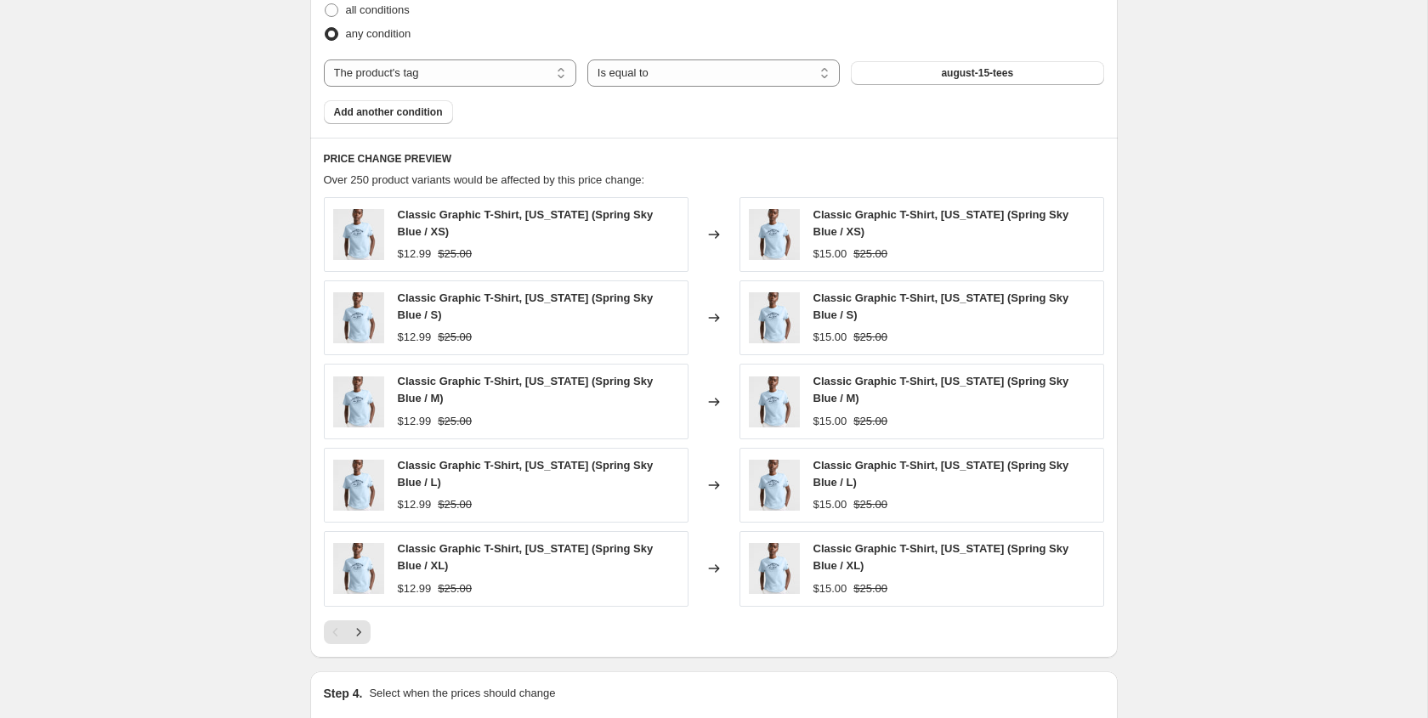
scroll to position [1454, 0]
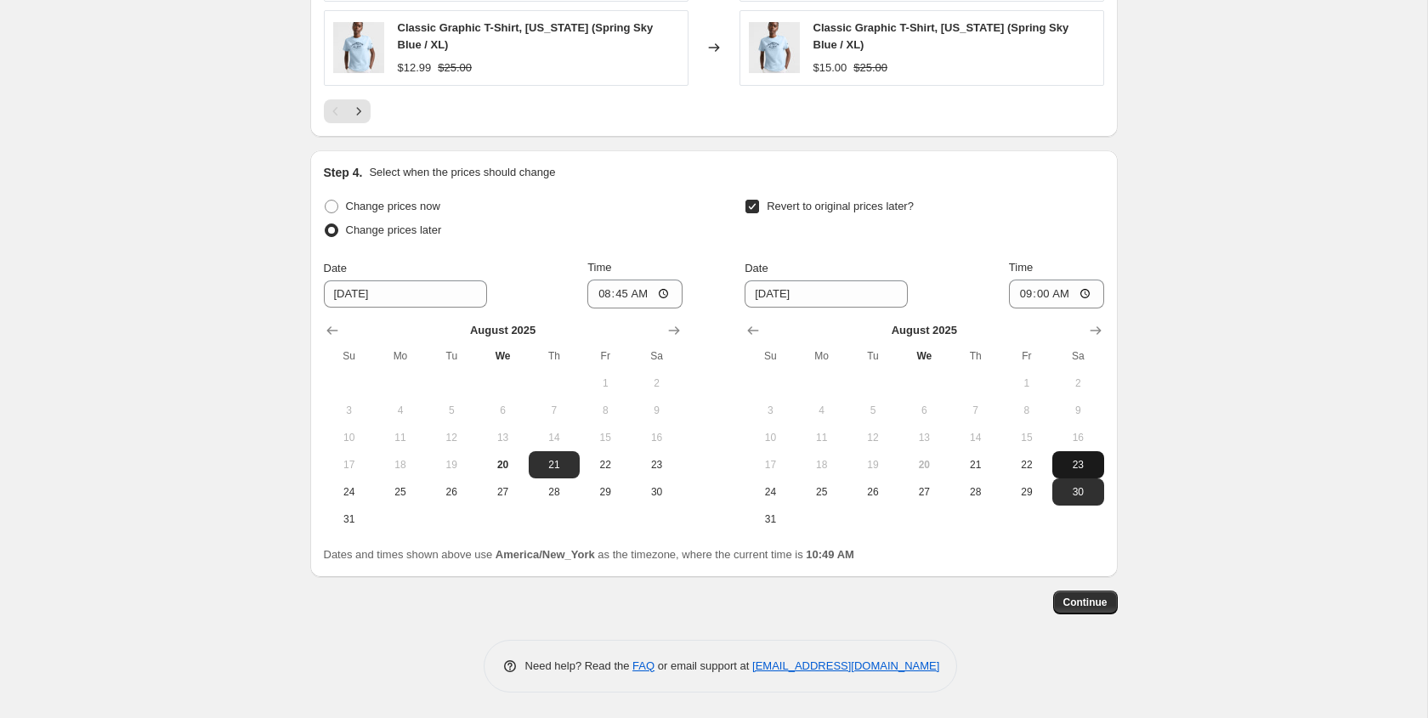
click at [1074, 469] on span "23" at bounding box center [1077, 465] width 37 height 14
type input "[DATE]"
click at [1086, 598] on span "Continue" at bounding box center [1085, 603] width 44 height 14
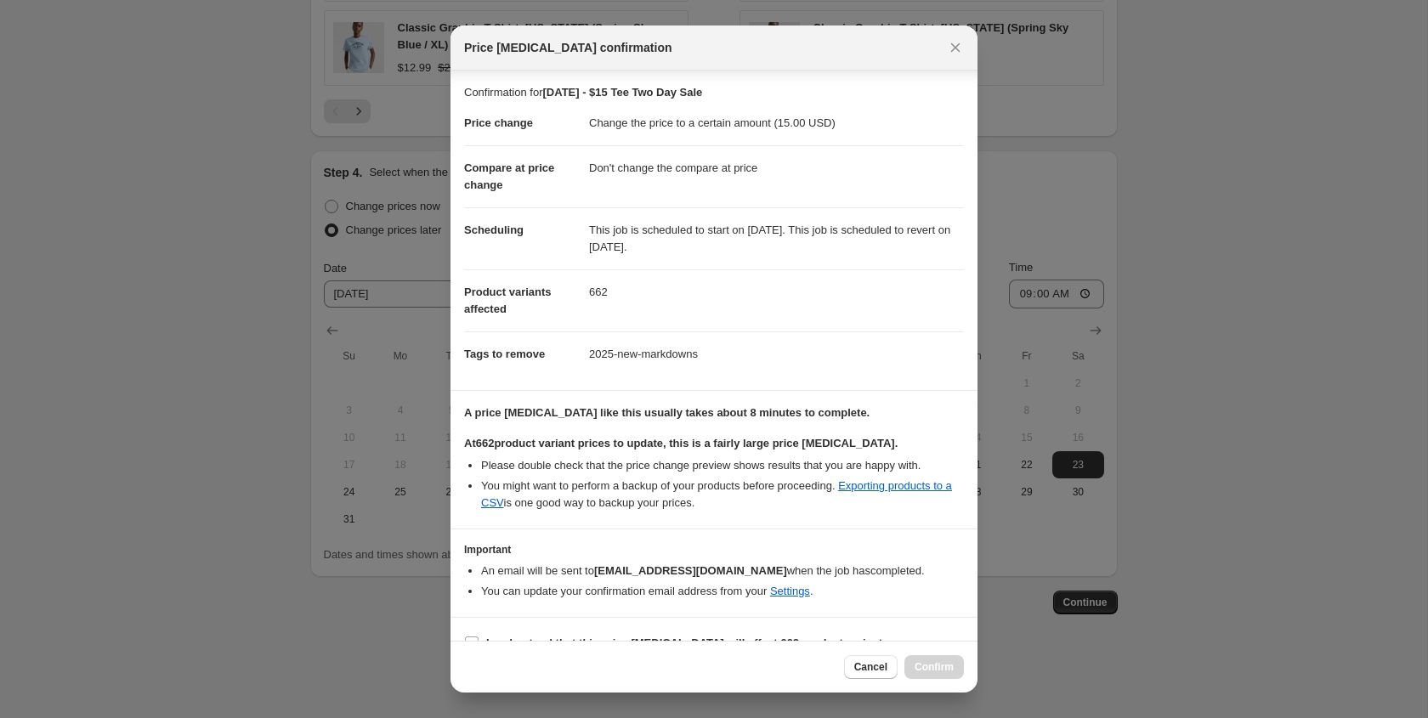
scroll to position [28, 0]
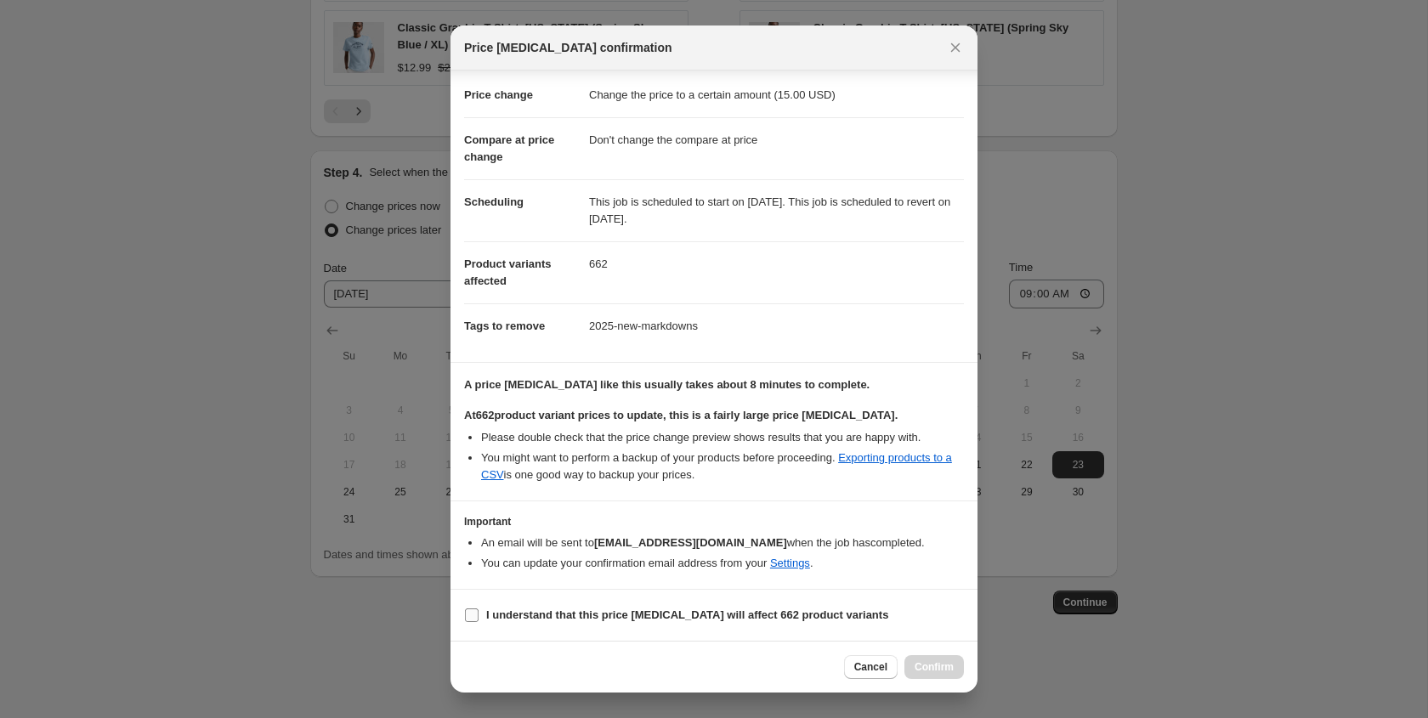
click at [534, 610] on b "I understand that this price [MEDICAL_DATA] will affect 662 product variants" at bounding box center [687, 615] width 402 height 13
click at [479, 610] on input "I understand that this price [MEDICAL_DATA] will affect 662 product variants" at bounding box center [472, 616] width 14 height 14
checkbox input "true"
click at [919, 662] on span "Confirm" at bounding box center [934, 667] width 39 height 14
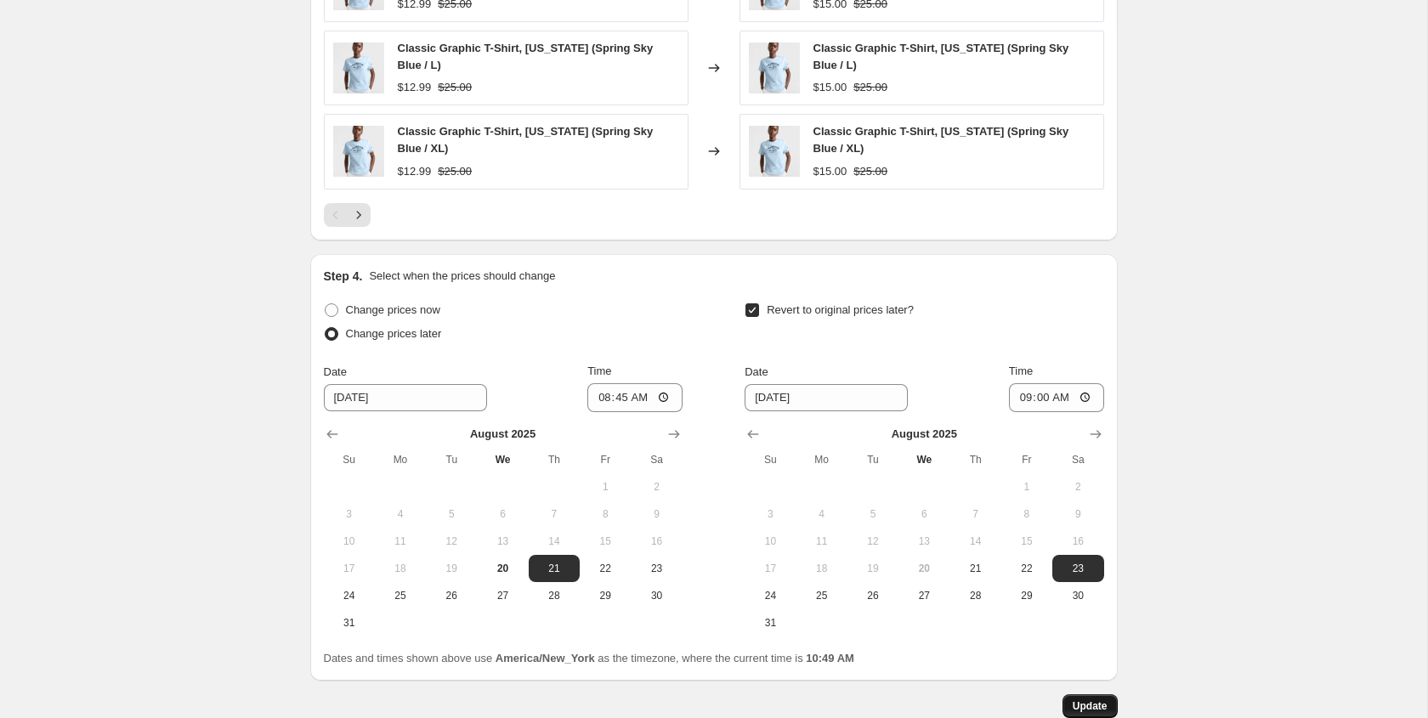
click at [1088, 697] on button "Update" at bounding box center [1090, 707] width 55 height 24
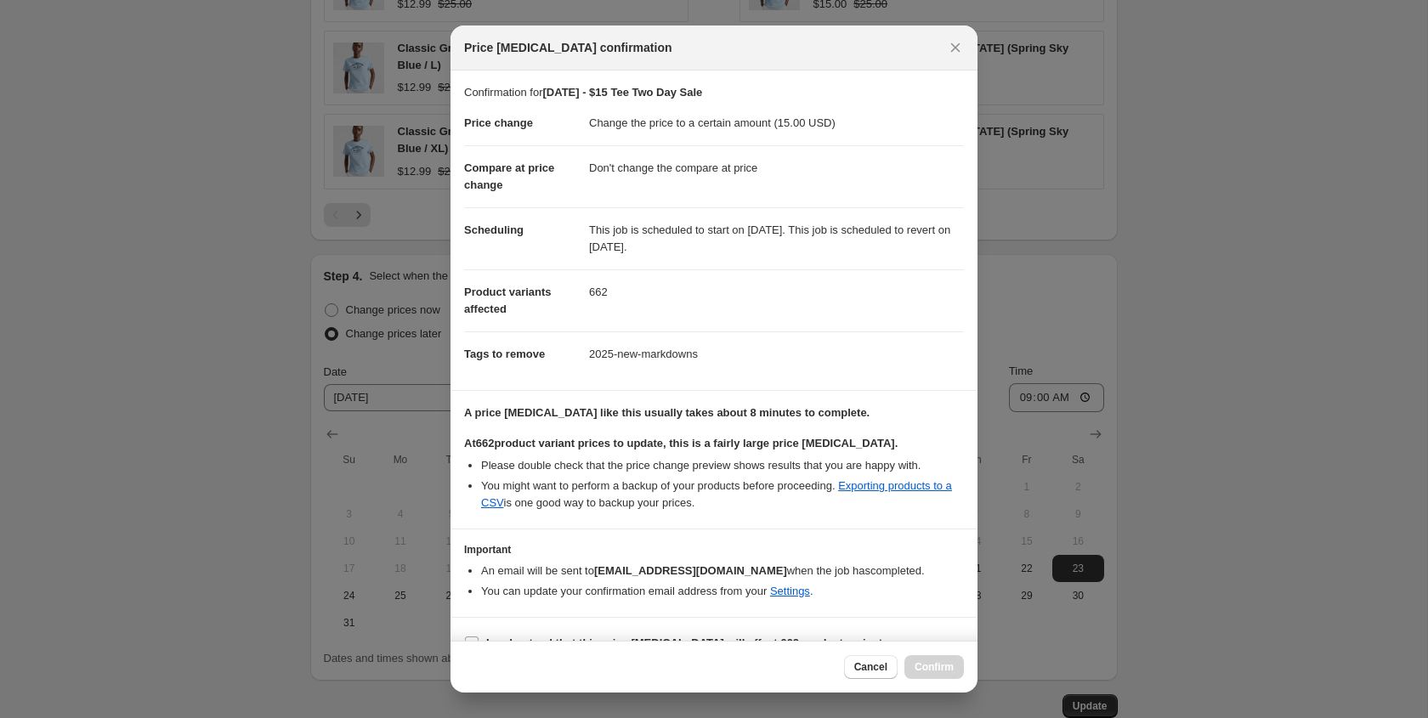
scroll to position [28, 0]
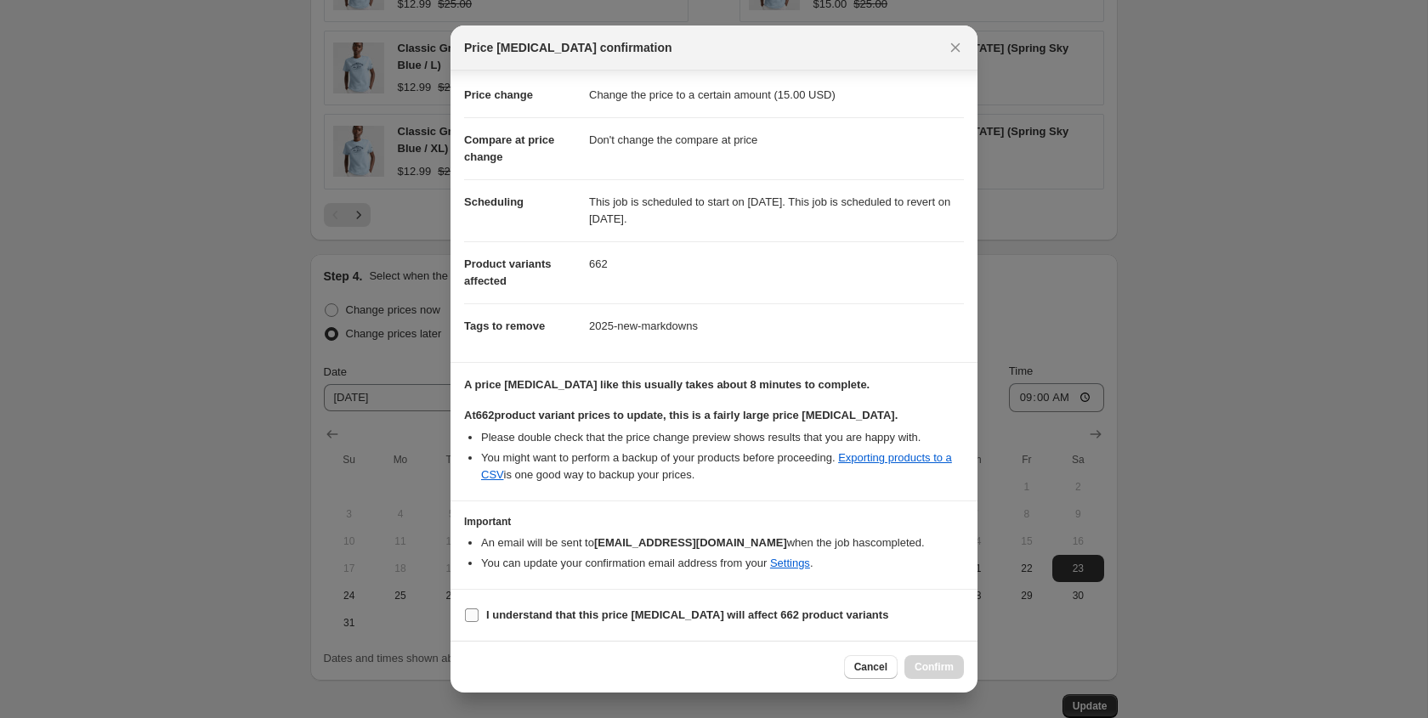
click at [646, 615] on b "I understand that this price [MEDICAL_DATA] will affect 662 product variants" at bounding box center [687, 615] width 402 height 13
click at [479, 615] on input "I understand that this price [MEDICAL_DATA] will affect 662 product variants" at bounding box center [472, 616] width 14 height 14
checkbox input "true"
click at [927, 662] on span "Confirm" at bounding box center [934, 667] width 39 height 14
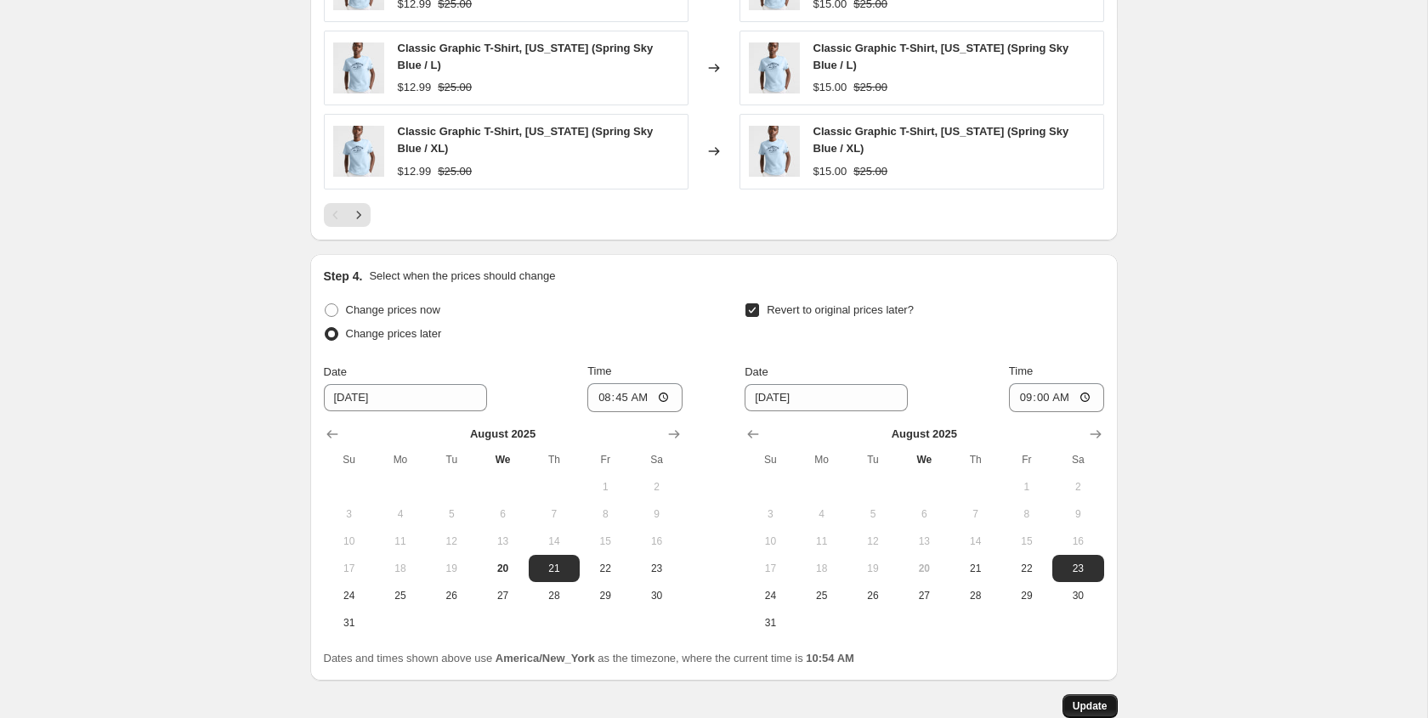
click at [1097, 708] on span "Update" at bounding box center [1090, 707] width 35 height 14
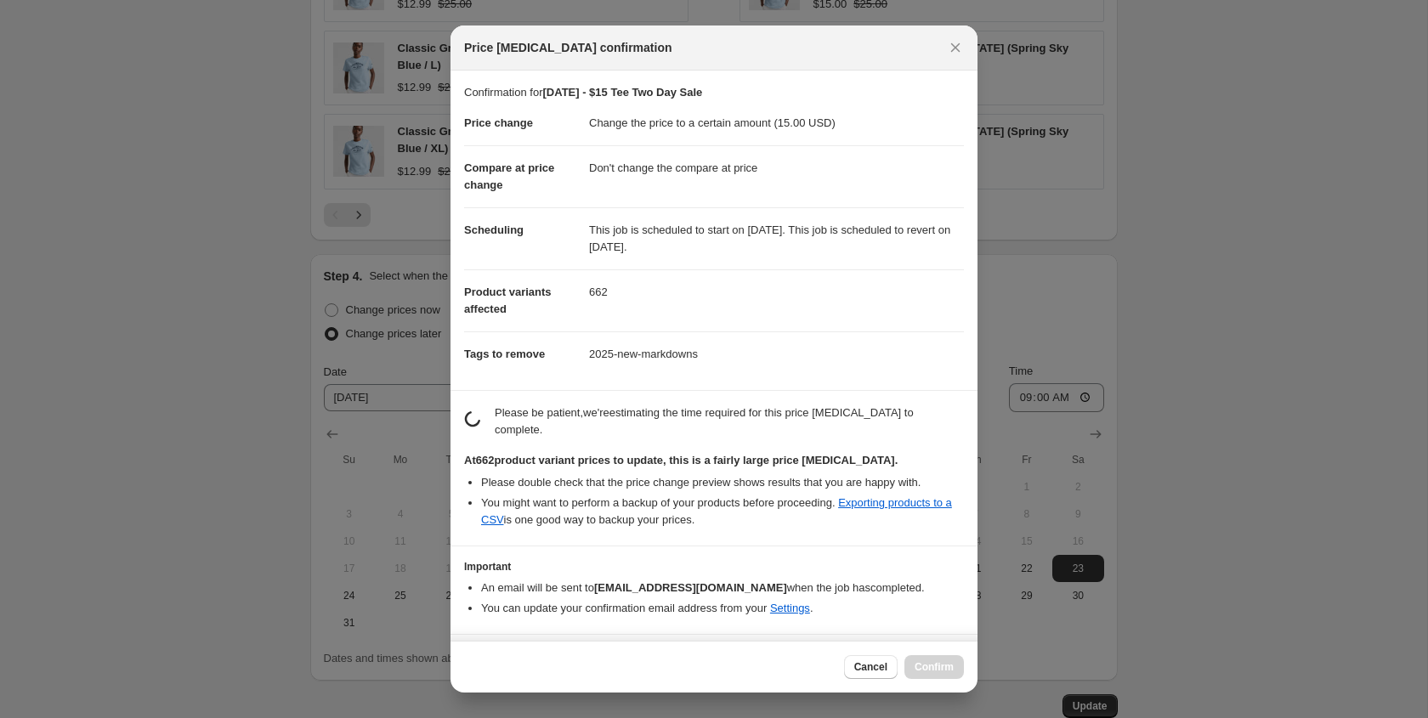
scroll to position [45, 0]
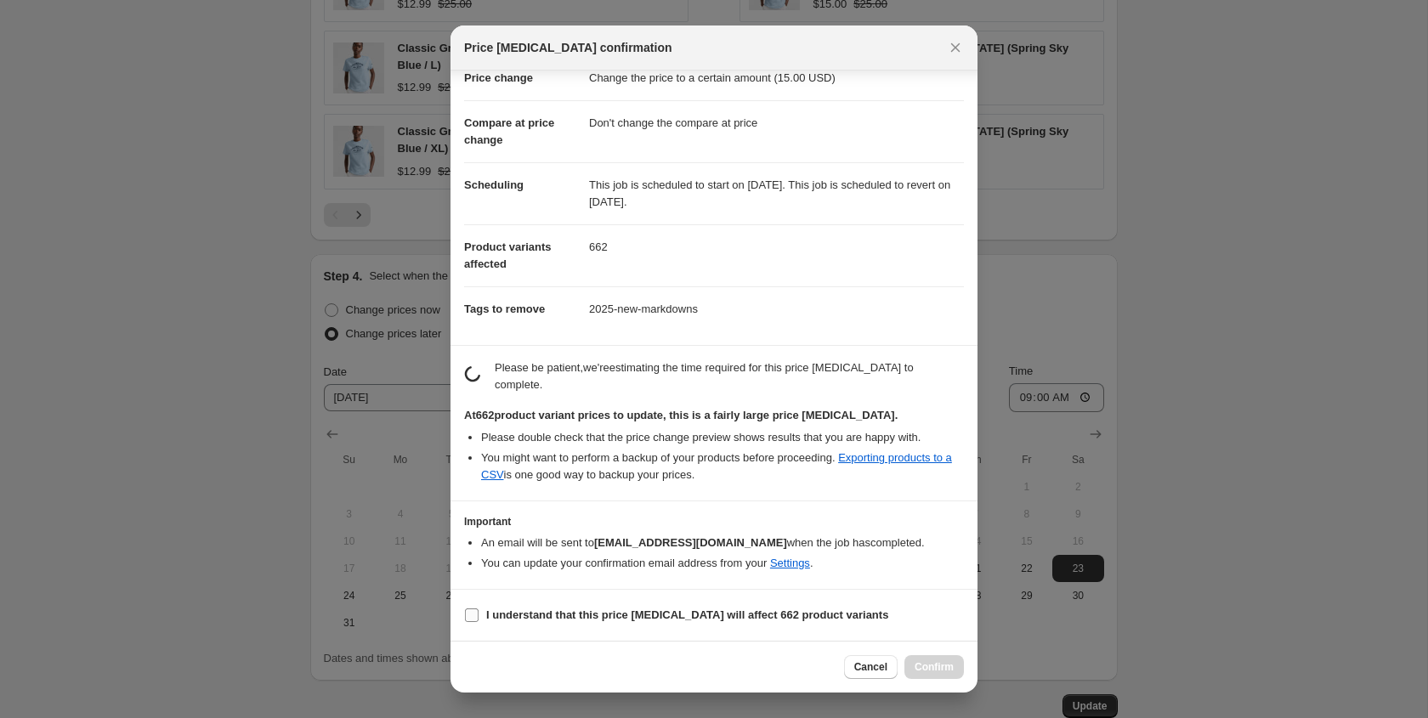
click at [613, 612] on b "I understand that this price [MEDICAL_DATA] will affect 662 product variants" at bounding box center [687, 615] width 402 height 13
click at [479, 612] on input "I understand that this price [MEDICAL_DATA] will affect 662 product variants" at bounding box center [472, 616] width 14 height 14
checkbox input "true"
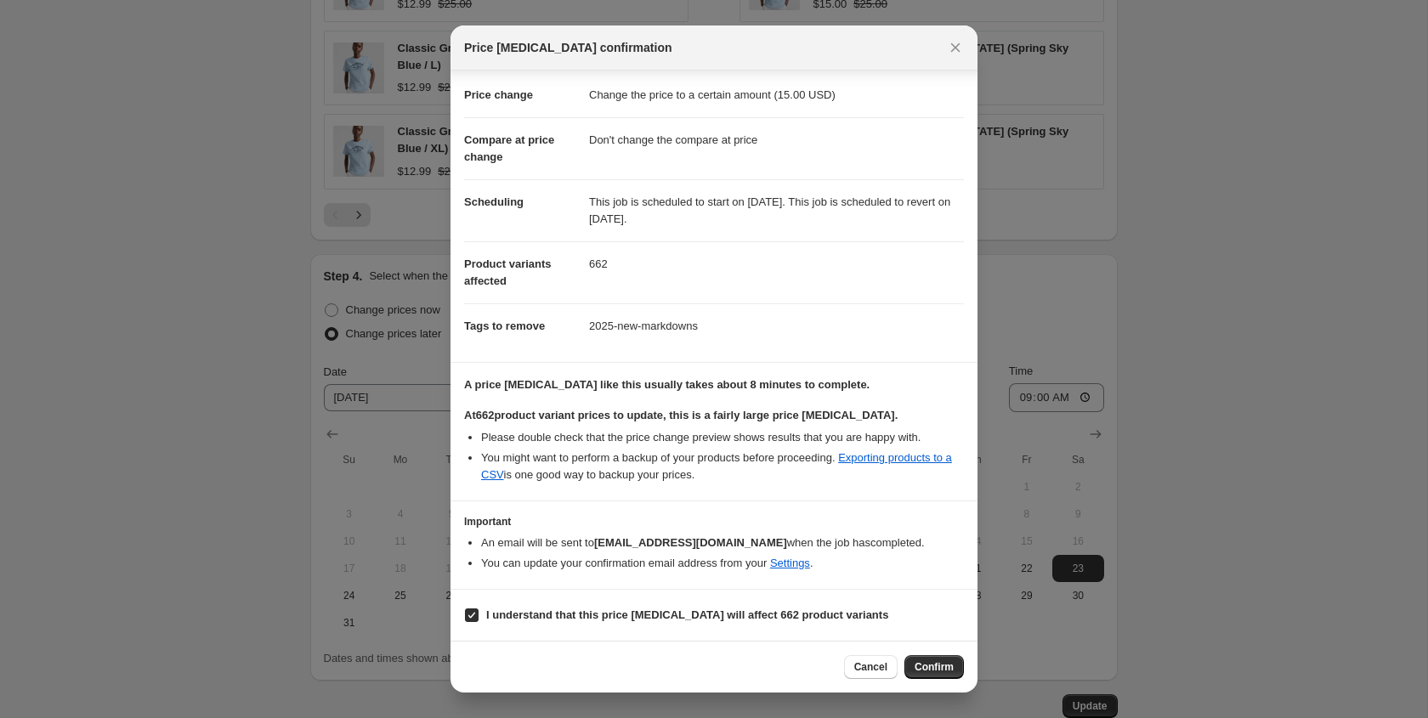
scroll to position [28, 0]
click at [929, 661] on span "Confirm" at bounding box center [934, 667] width 39 height 14
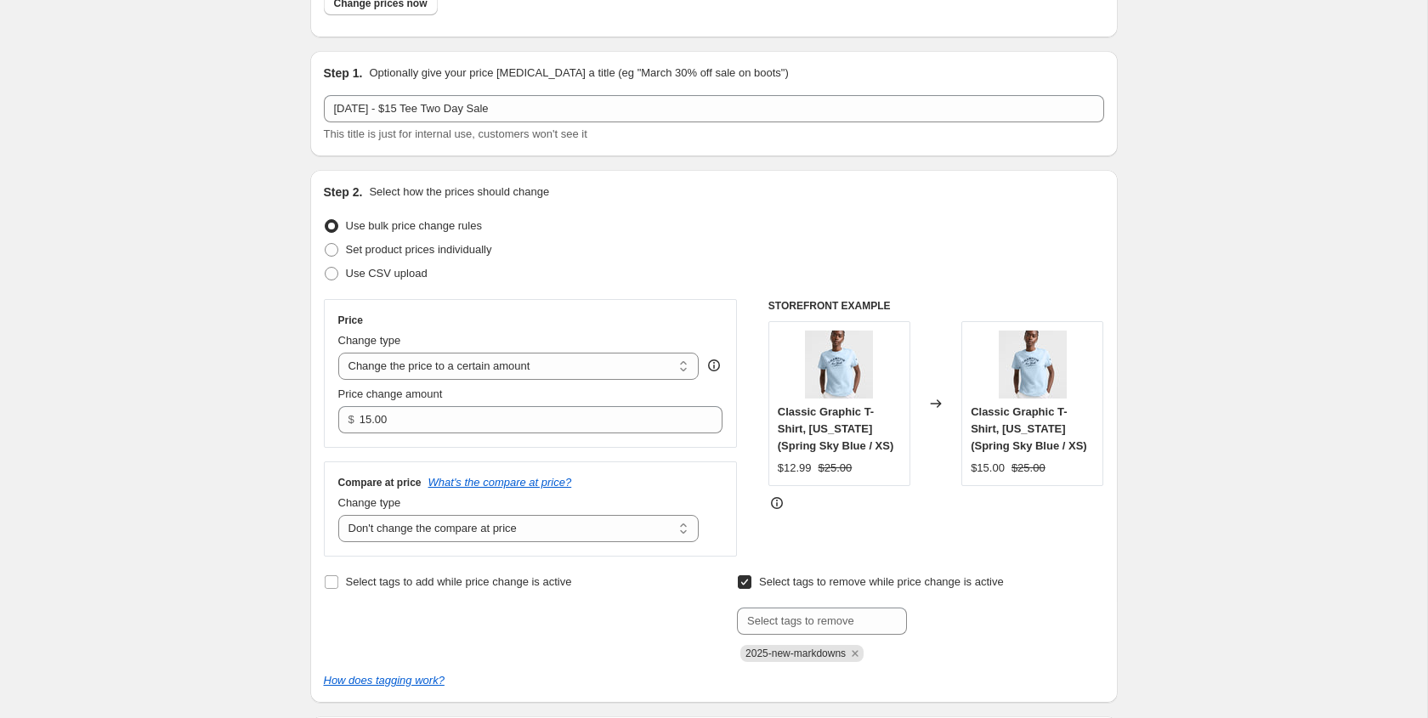
scroll to position [0, 0]
